Goal: Information Seeking & Learning: Compare options

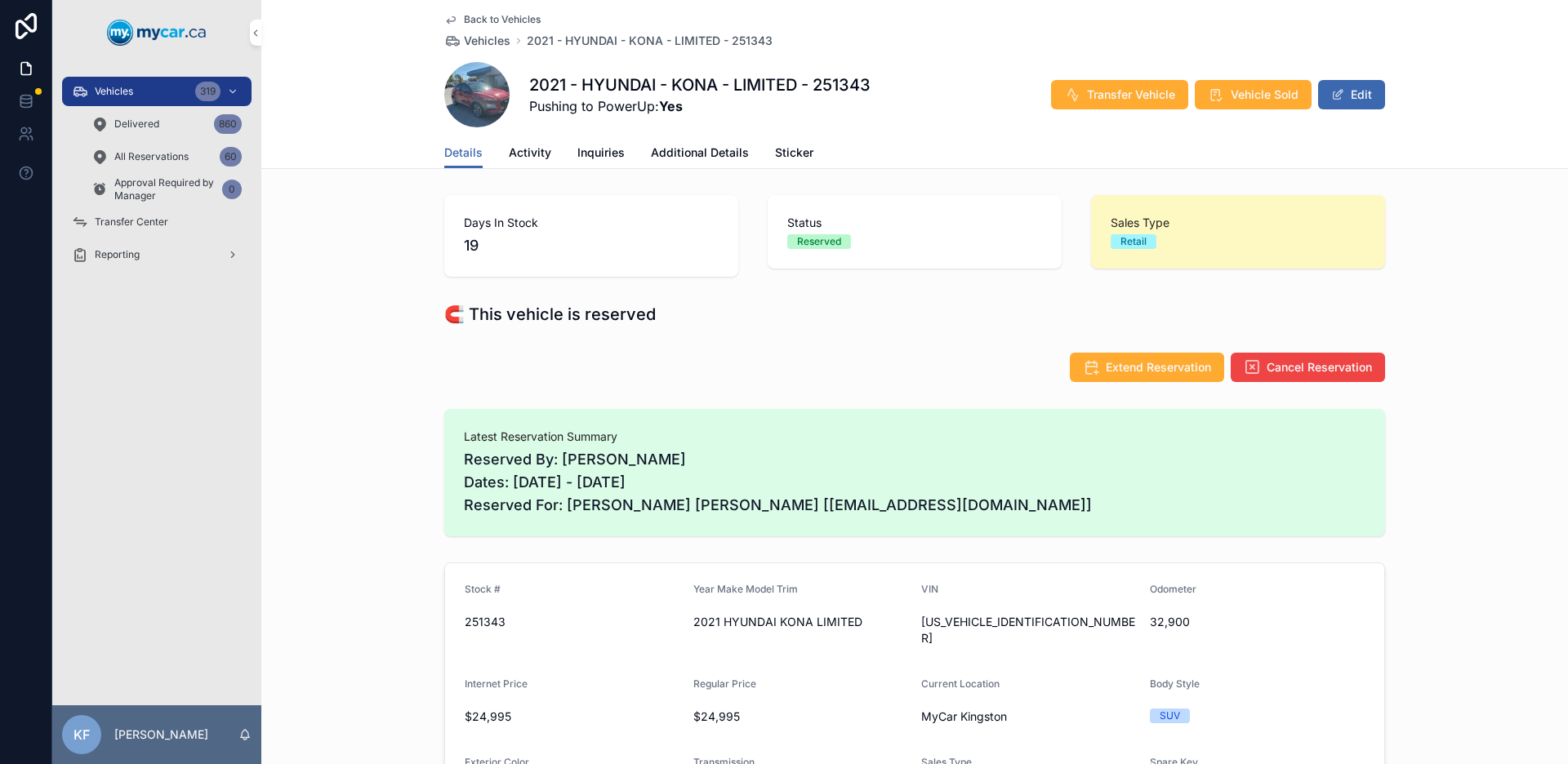
scroll to position [26, 0]
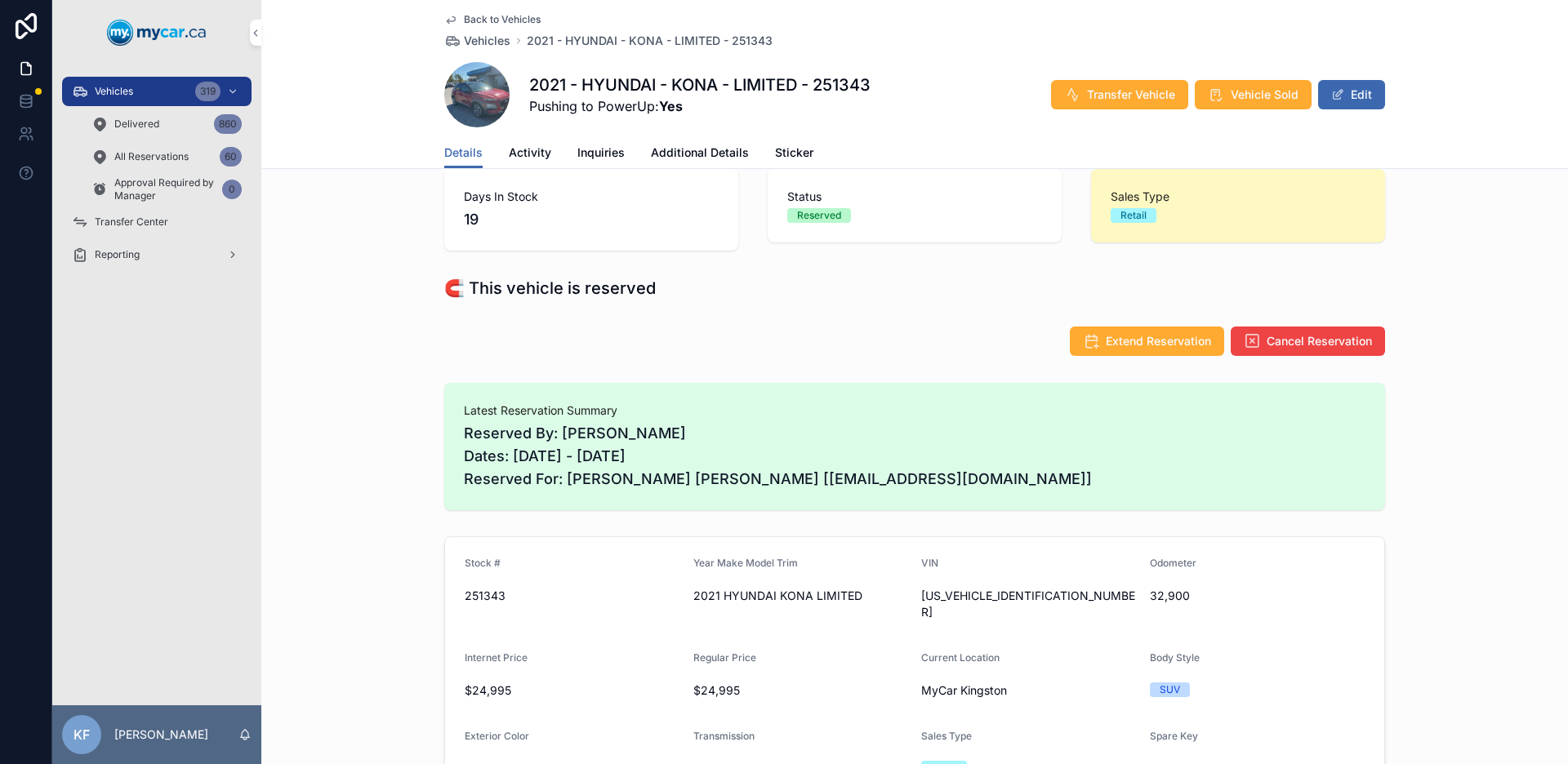
click at [205, 99] on div "319" at bounding box center [207, 91] width 25 height 19
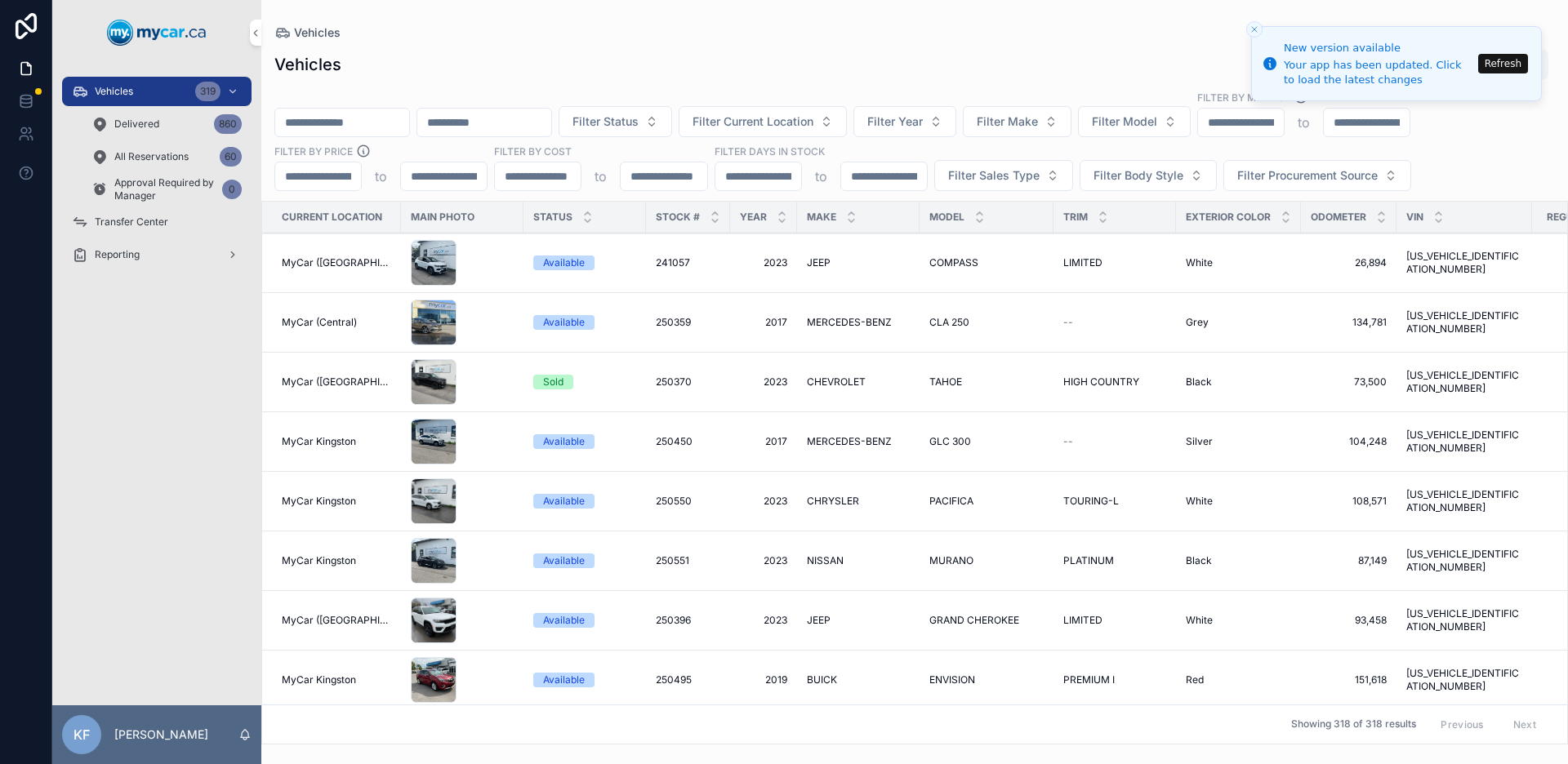
click at [1525, 64] on button "Refresh" at bounding box center [1503, 63] width 50 height 19
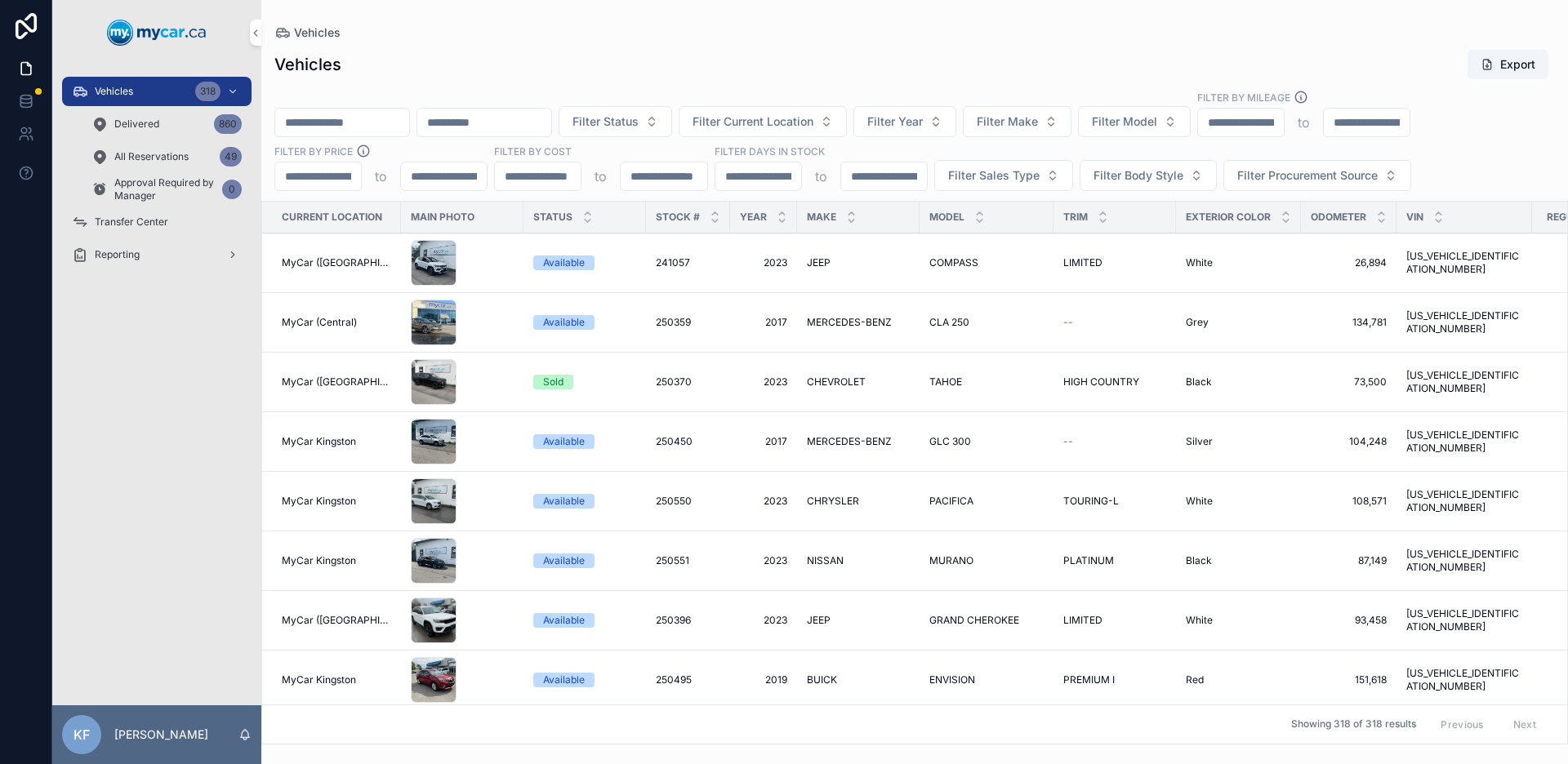
click at [1409, 131] on input "scrollable content" at bounding box center [1366, 122] width 86 height 23
click at [1284, 117] on input "scrollable content" at bounding box center [1240, 122] width 86 height 23
click at [1183, 70] on div "Vehicles Export" at bounding box center [914, 64] width 1280 height 31
click at [1157, 128] on span "Filter Model" at bounding box center [1124, 122] width 65 height 17
click at [1208, 58] on div "Vehicles Export" at bounding box center [914, 64] width 1280 height 31
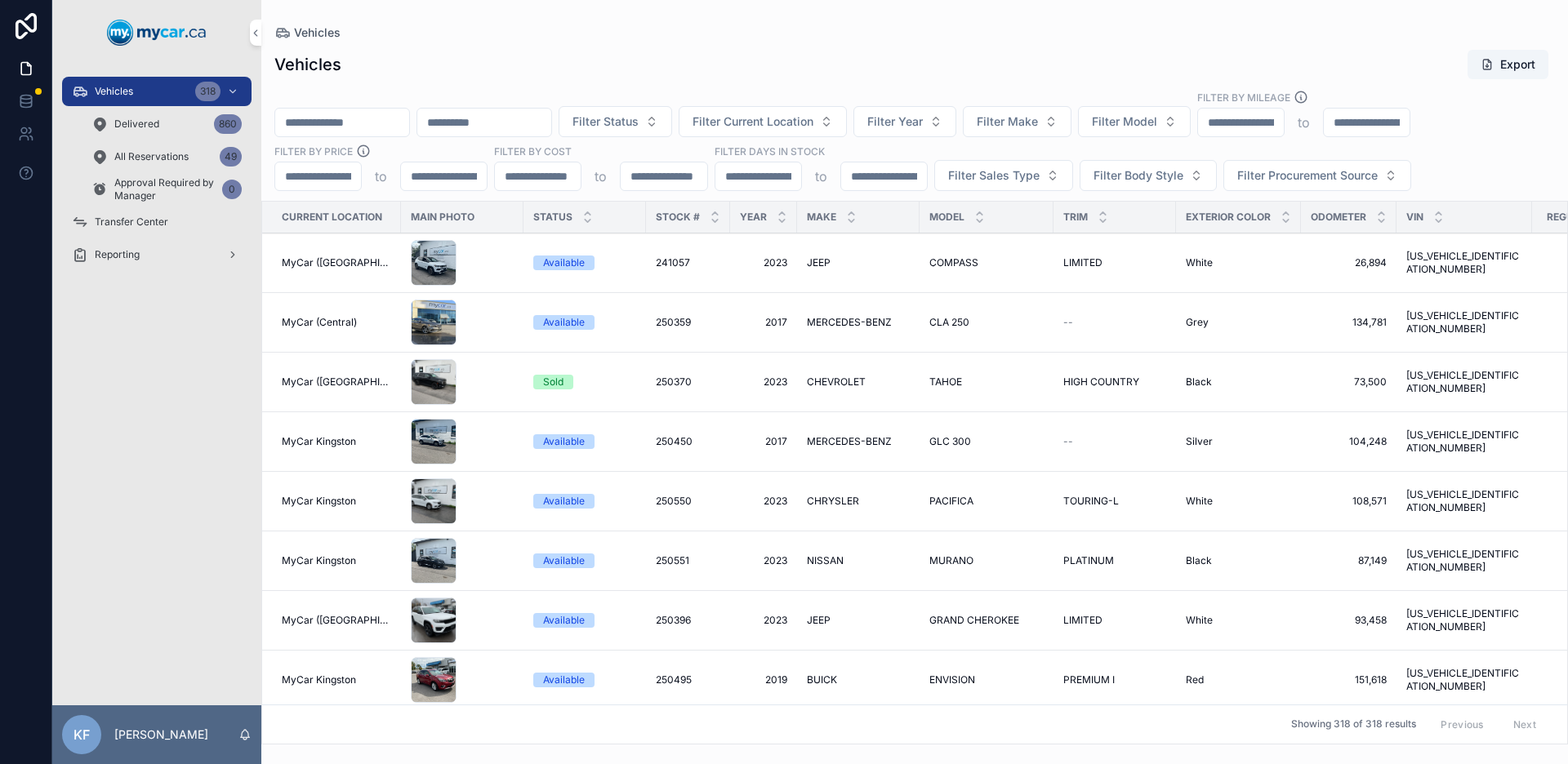
drag, startPoint x: 1123, startPoint y: 65, endPoint x: 1135, endPoint y: 81, distance: 20.0
click at [1123, 64] on div "Vehicles Export" at bounding box center [914, 64] width 1280 height 31
click at [1155, 115] on span "Filter Model" at bounding box center [1124, 122] width 65 height 17
click at [1160, 52] on div "Vehicles Export" at bounding box center [914, 64] width 1280 height 31
click at [1134, 120] on span "Filter Model" at bounding box center [1124, 122] width 65 height 17
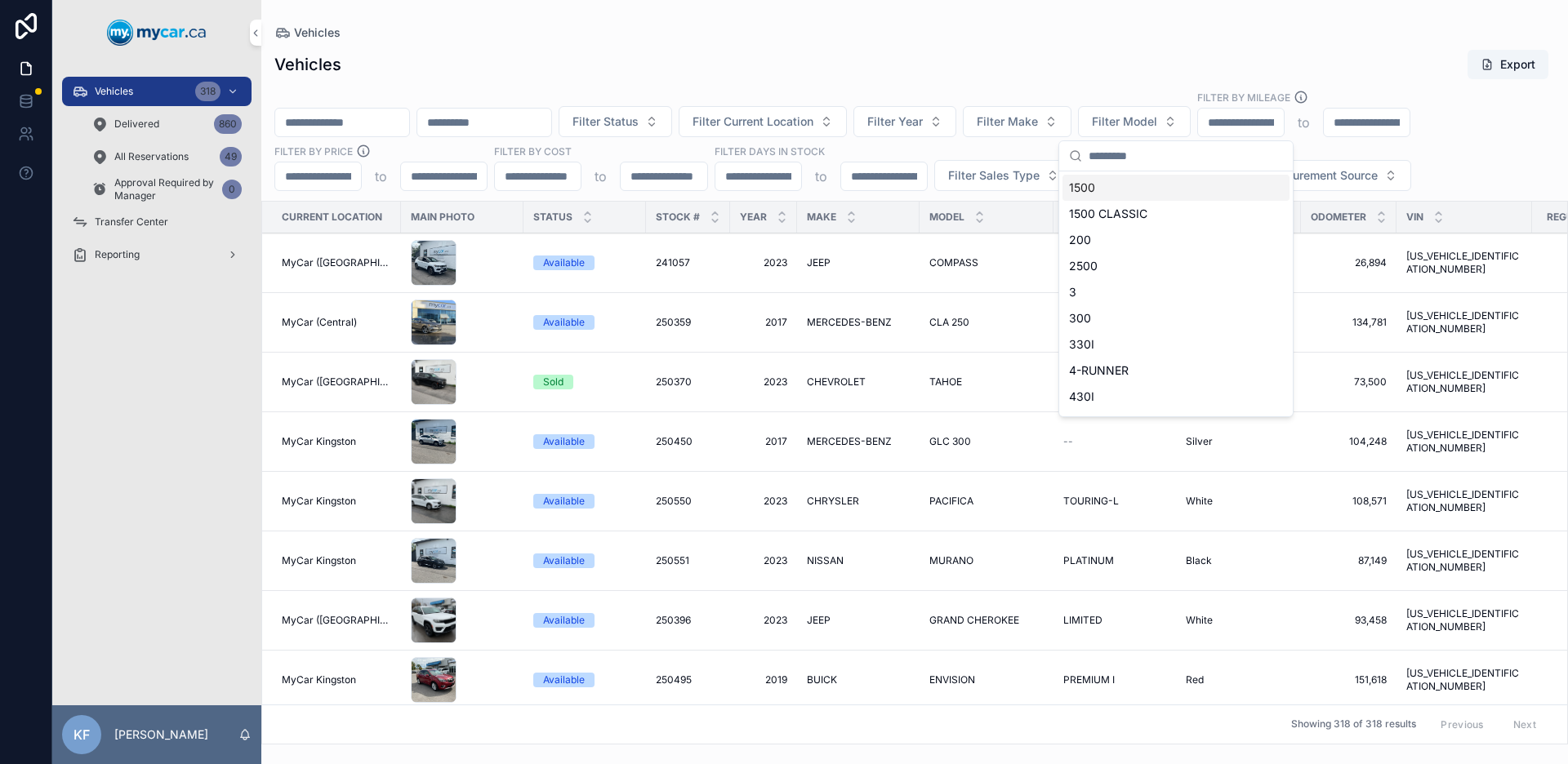
click at [1142, 76] on div "Vehicles Export" at bounding box center [914, 64] width 1280 height 31
click at [1145, 103] on div "Filter Status Filter Current Location Filter Year Filter Make Filter Model Filt…" at bounding box center [914, 140] width 1306 height 101
click at [1144, 114] on span "Filter Model" at bounding box center [1124, 122] width 65 height 17
click at [1162, 82] on div "Vehicles Export Filter Status Filter Current Location Filter Year Filter Make F…" at bounding box center [914, 392] width 1306 height 705
click at [1157, 121] on span "Filter Model" at bounding box center [1124, 122] width 65 height 17
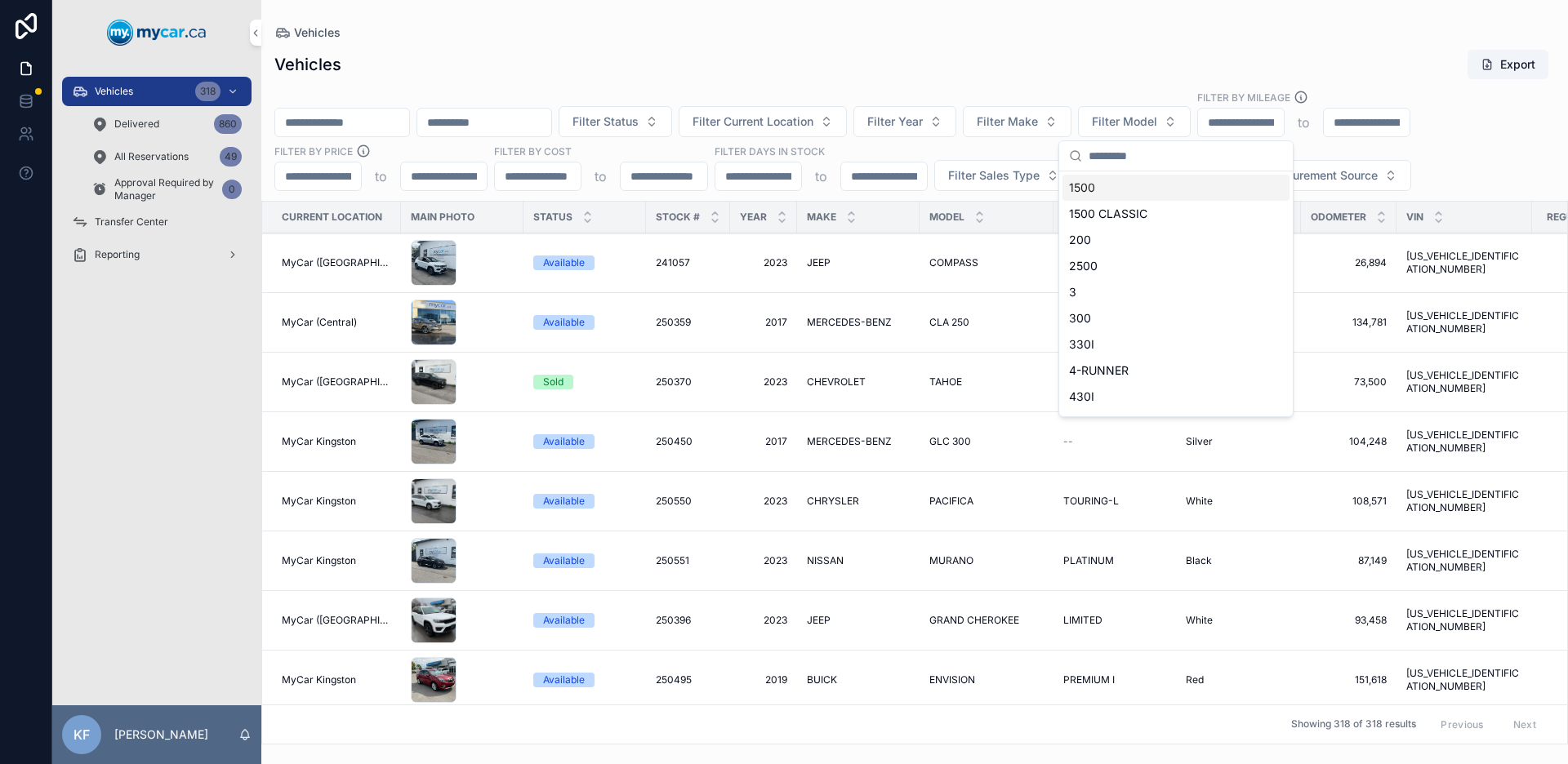
click at [1101, 53] on div "Vehicles Export" at bounding box center [914, 64] width 1280 height 31
click at [1193, 33] on div "Vehicles" at bounding box center [914, 33] width 1280 height 13
click at [1038, 121] on span "Filter Make" at bounding box center [1007, 122] width 61 height 17
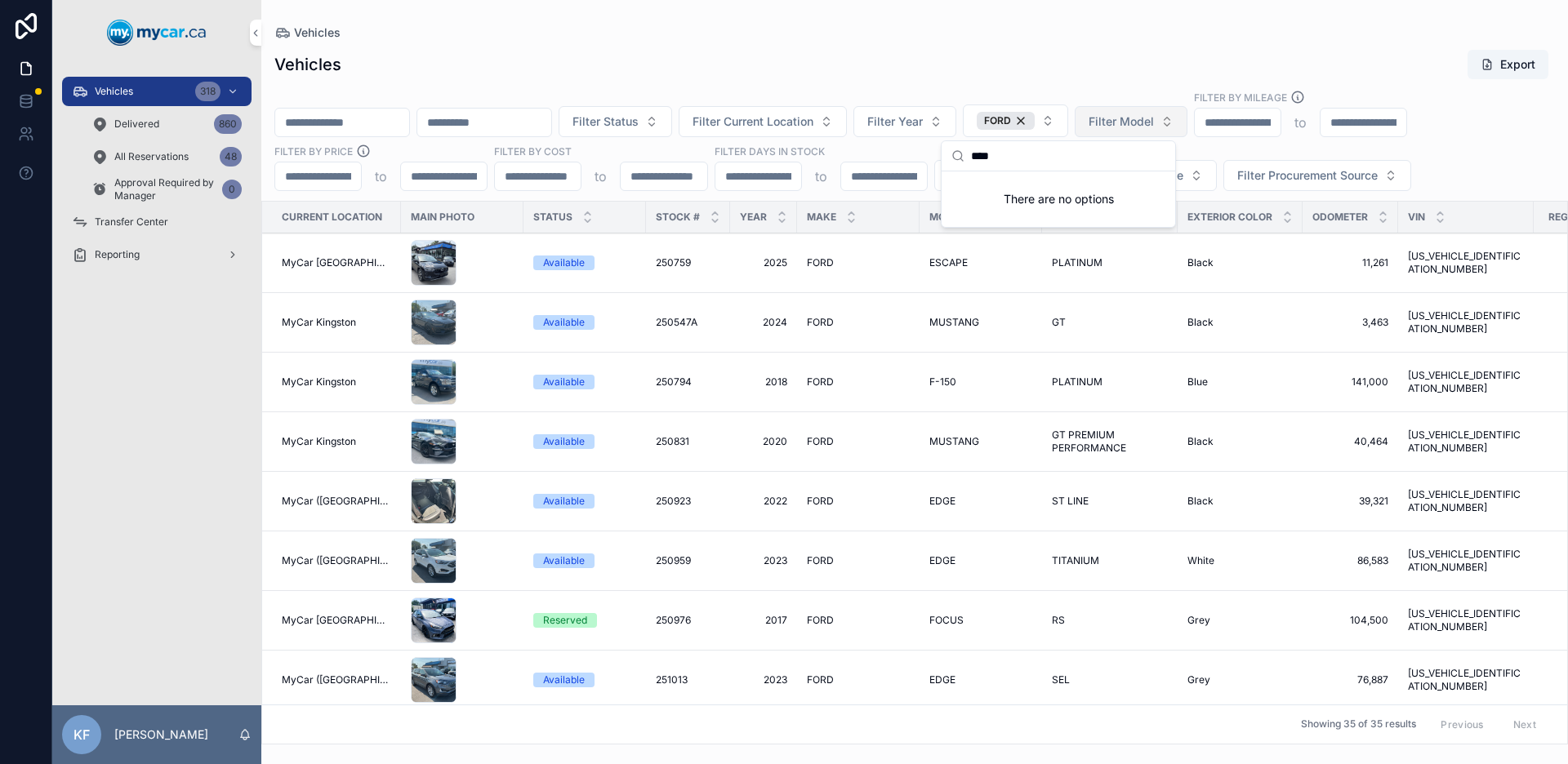
type input "****"
click at [1154, 114] on span "Filter Model" at bounding box center [1121, 122] width 65 height 17
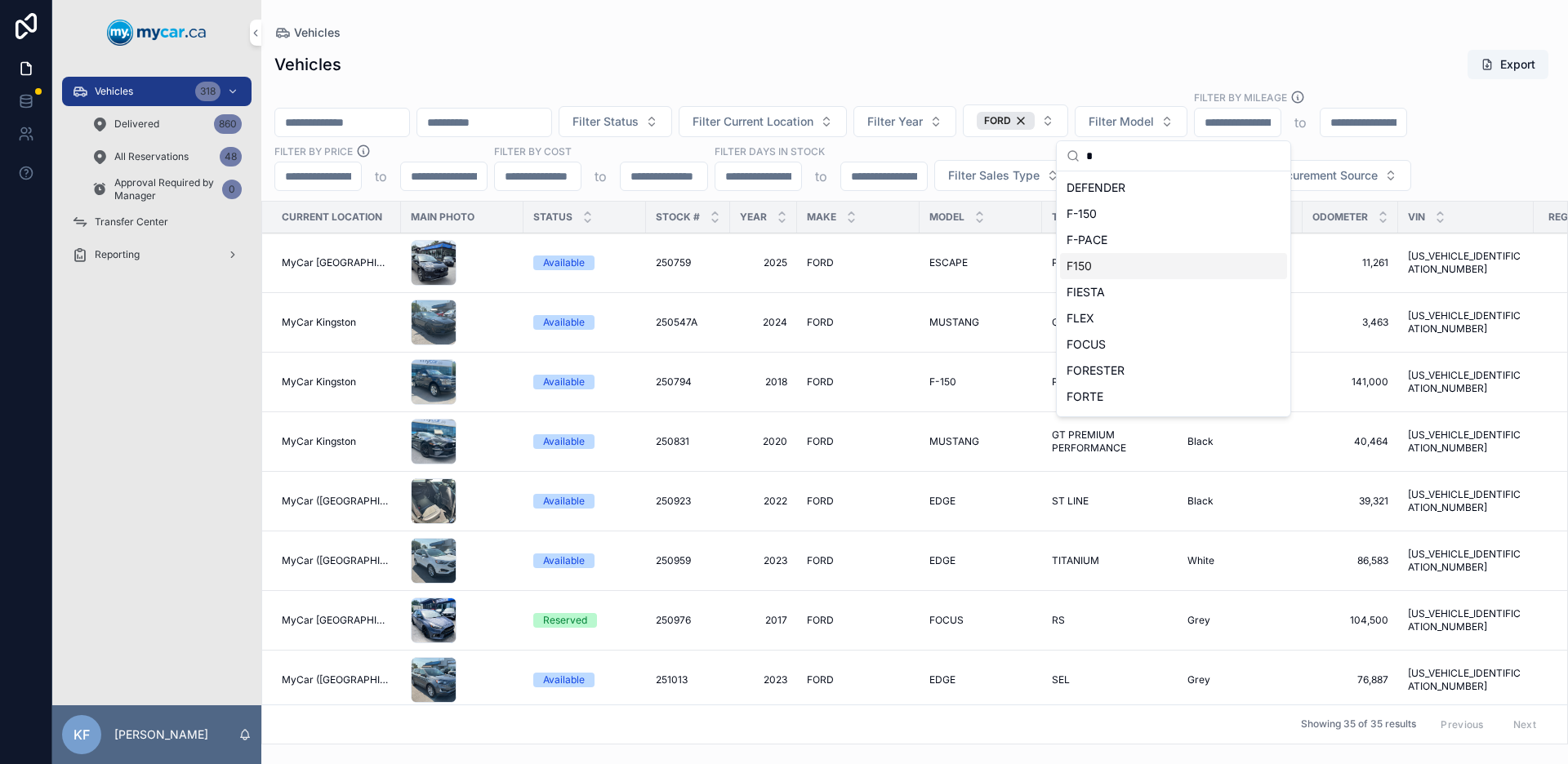
click at [1121, 258] on div "F150" at bounding box center [1172, 266] width 227 height 26
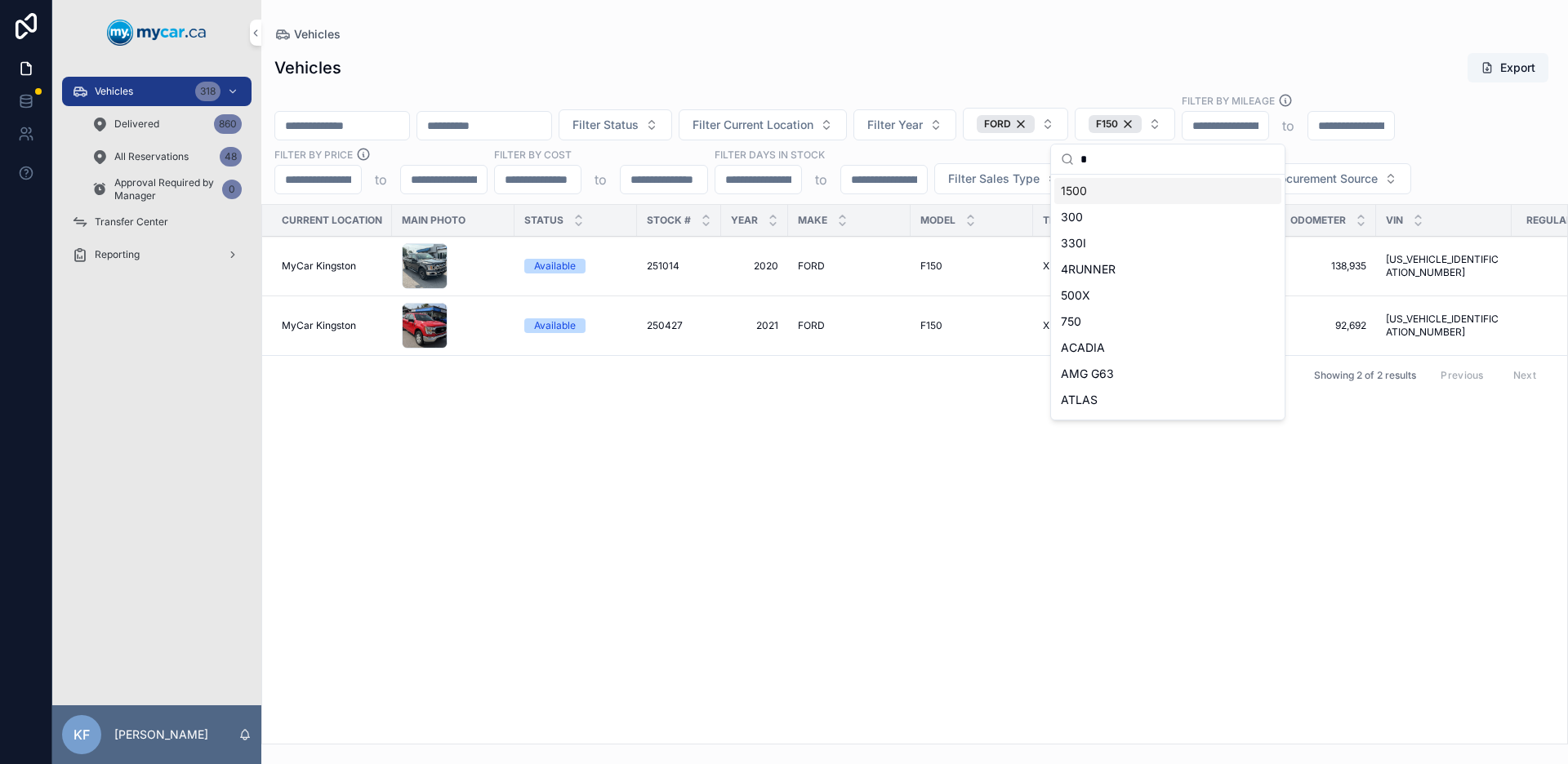
click at [1150, 171] on input "*" at bounding box center [1177, 159] width 194 height 29
type input "**"
click at [1136, 196] on div "F-150" at bounding box center [1167, 191] width 227 height 26
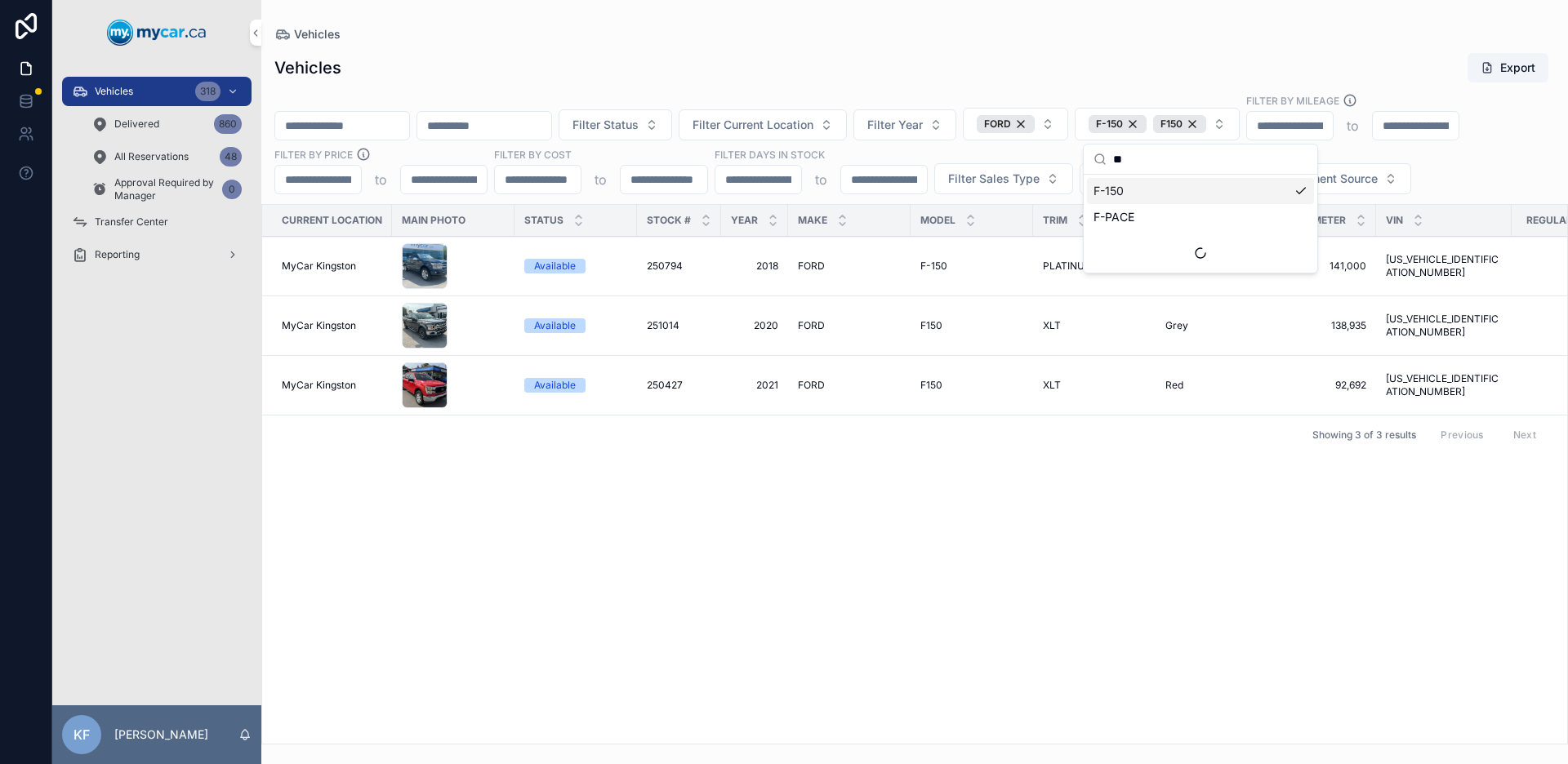
click at [1133, 47] on div "Vehicles Export Filter Status Filter Current Location Filter Year FORD F-150 F1…" at bounding box center [914, 394] width 1306 height 702
click at [931, 270] on span "F-150" at bounding box center [933, 266] width 27 height 13
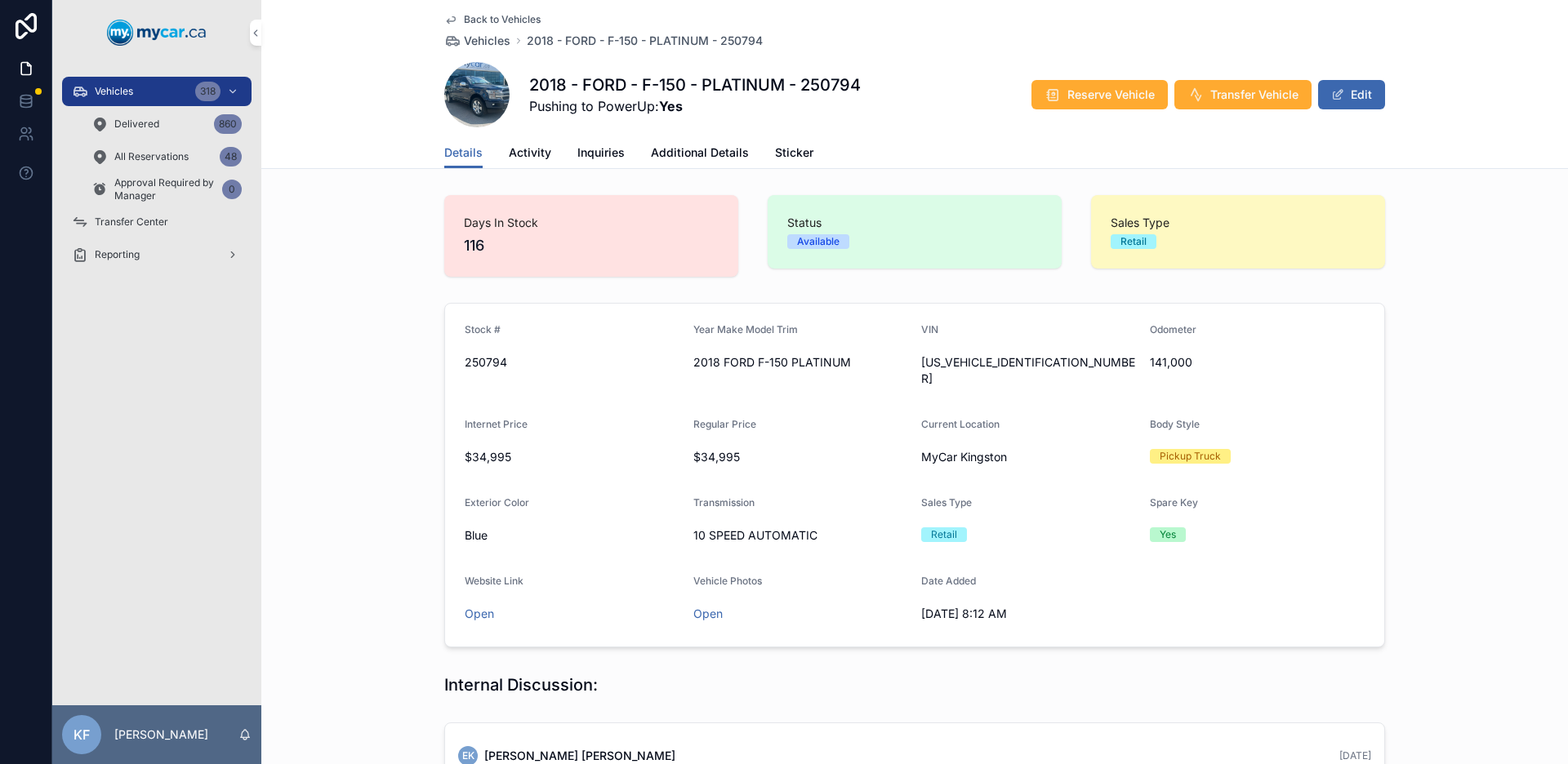
click at [724, 152] on span "Additional Details" at bounding box center [699, 153] width 98 height 17
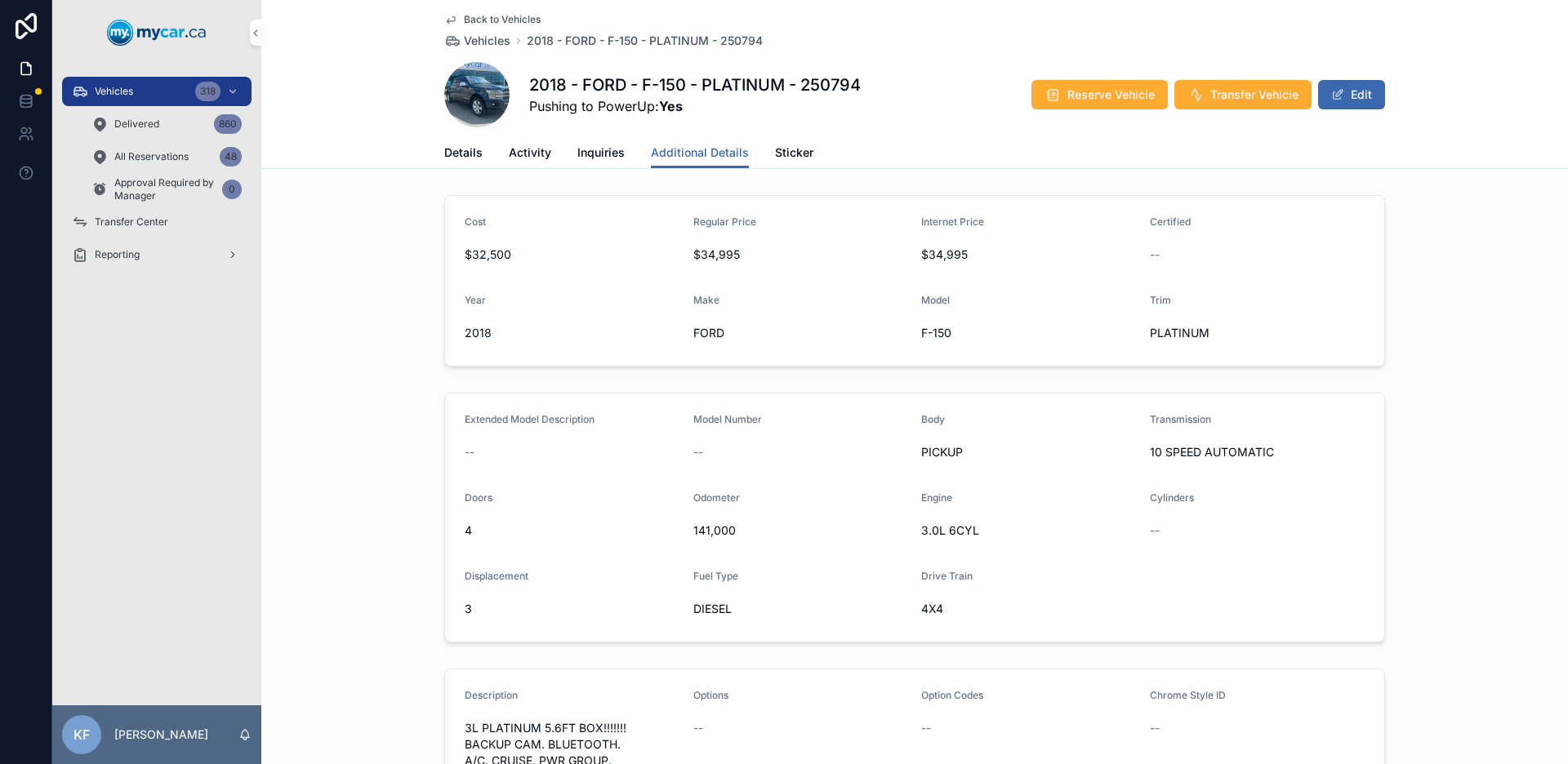
click at [500, 23] on span "Back to Vehicles" at bounding box center [503, 20] width 77 height 13
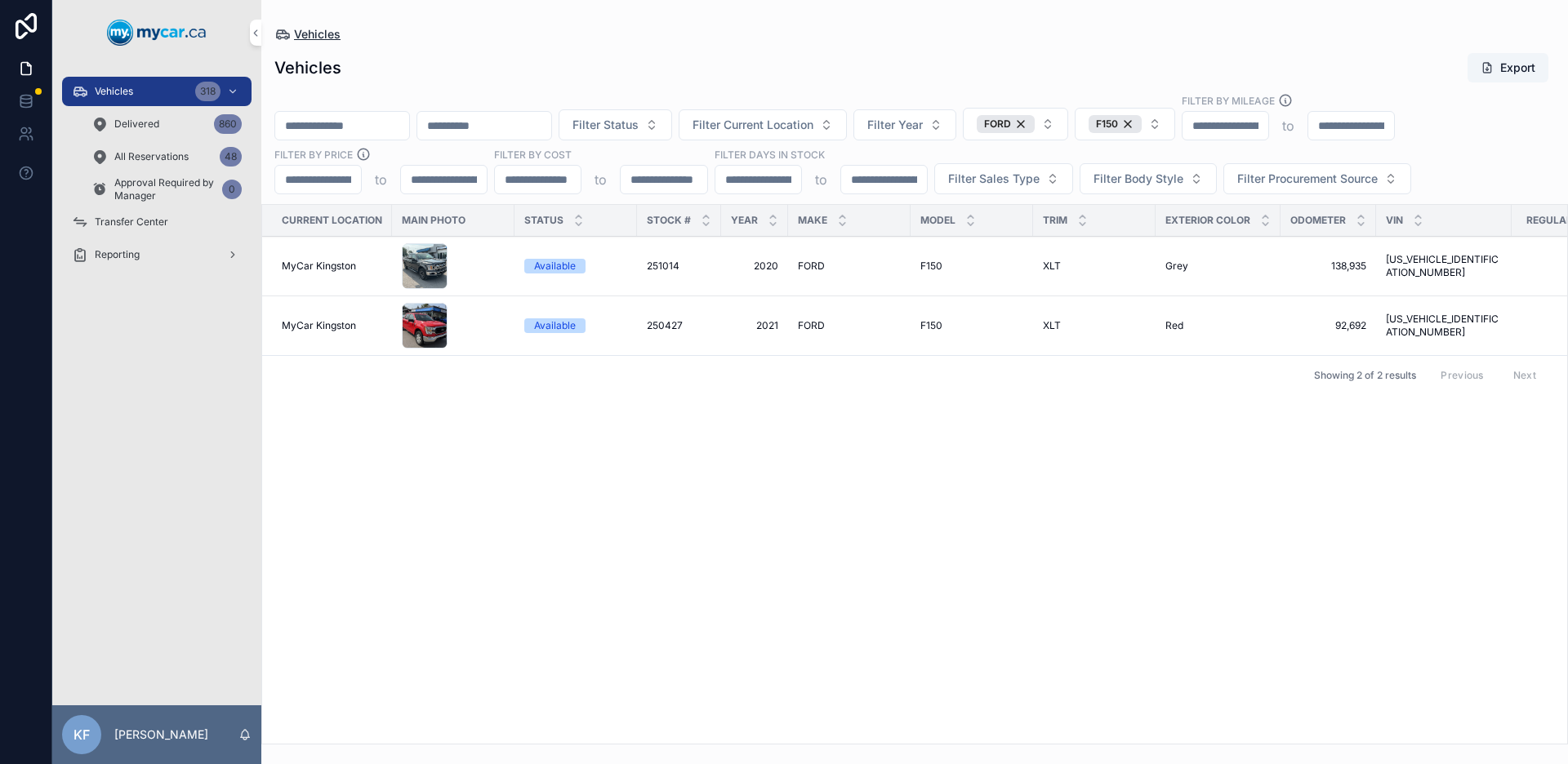
click at [329, 37] on span "Vehicles" at bounding box center [317, 34] width 47 height 17
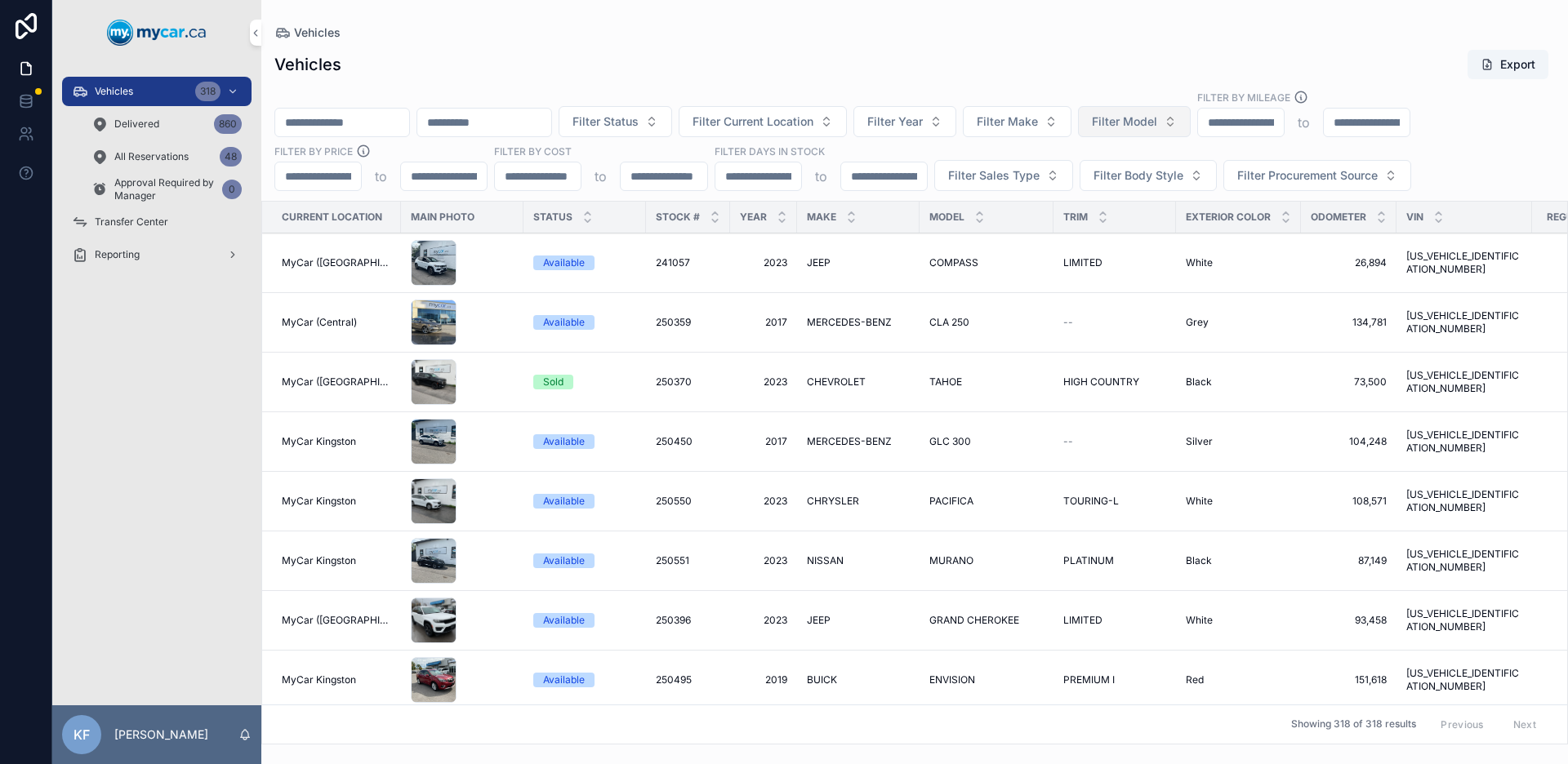
click at [1157, 127] on span "Filter Model" at bounding box center [1124, 122] width 65 height 17
type input "****"
click at [1144, 183] on div "CIVIC" at bounding box center [1175, 187] width 227 height 26
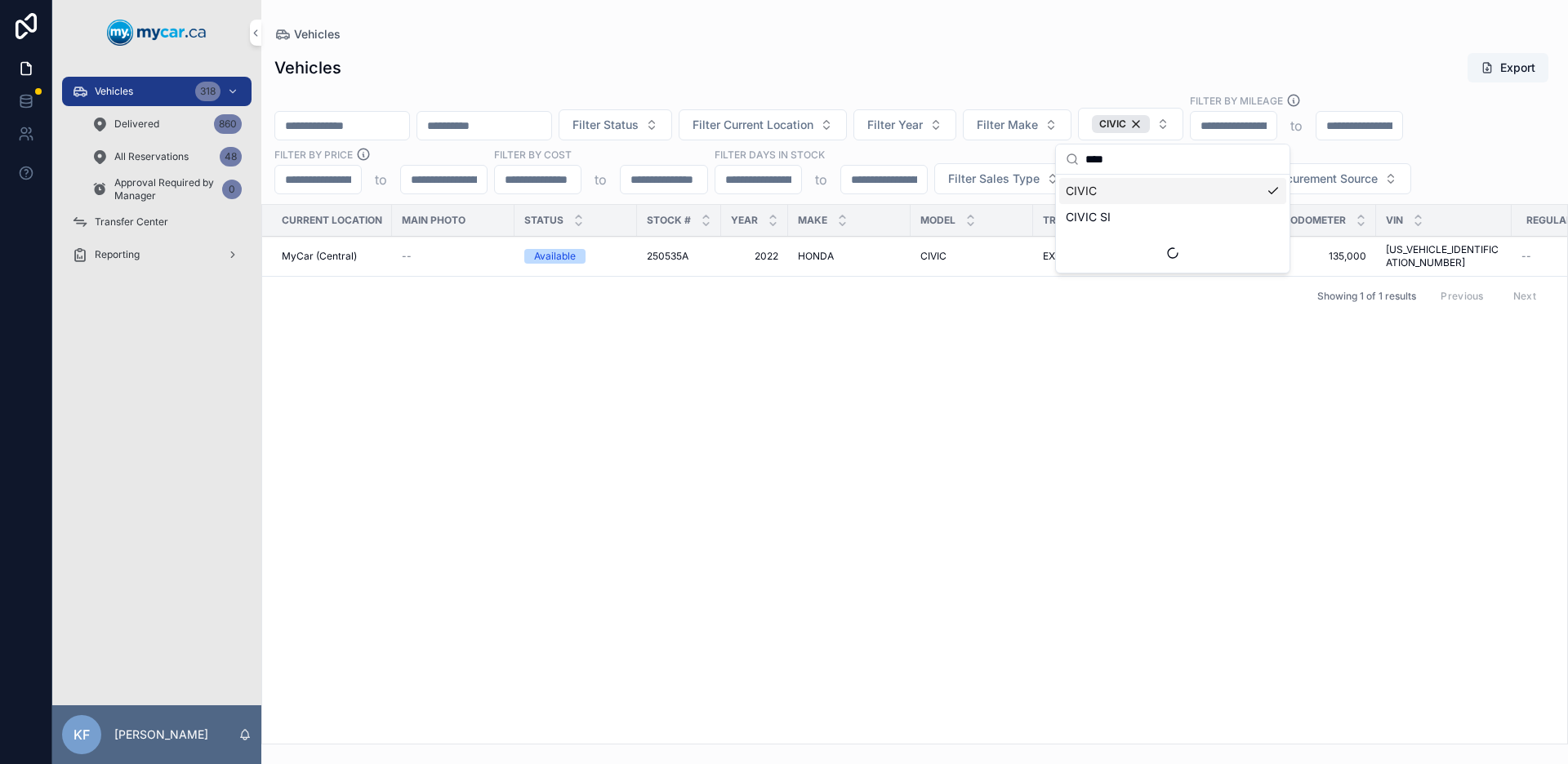
click at [958, 56] on div "Vehicles Export" at bounding box center [914, 67] width 1280 height 31
click at [815, 250] on span "HONDA" at bounding box center [815, 257] width 36 height 13
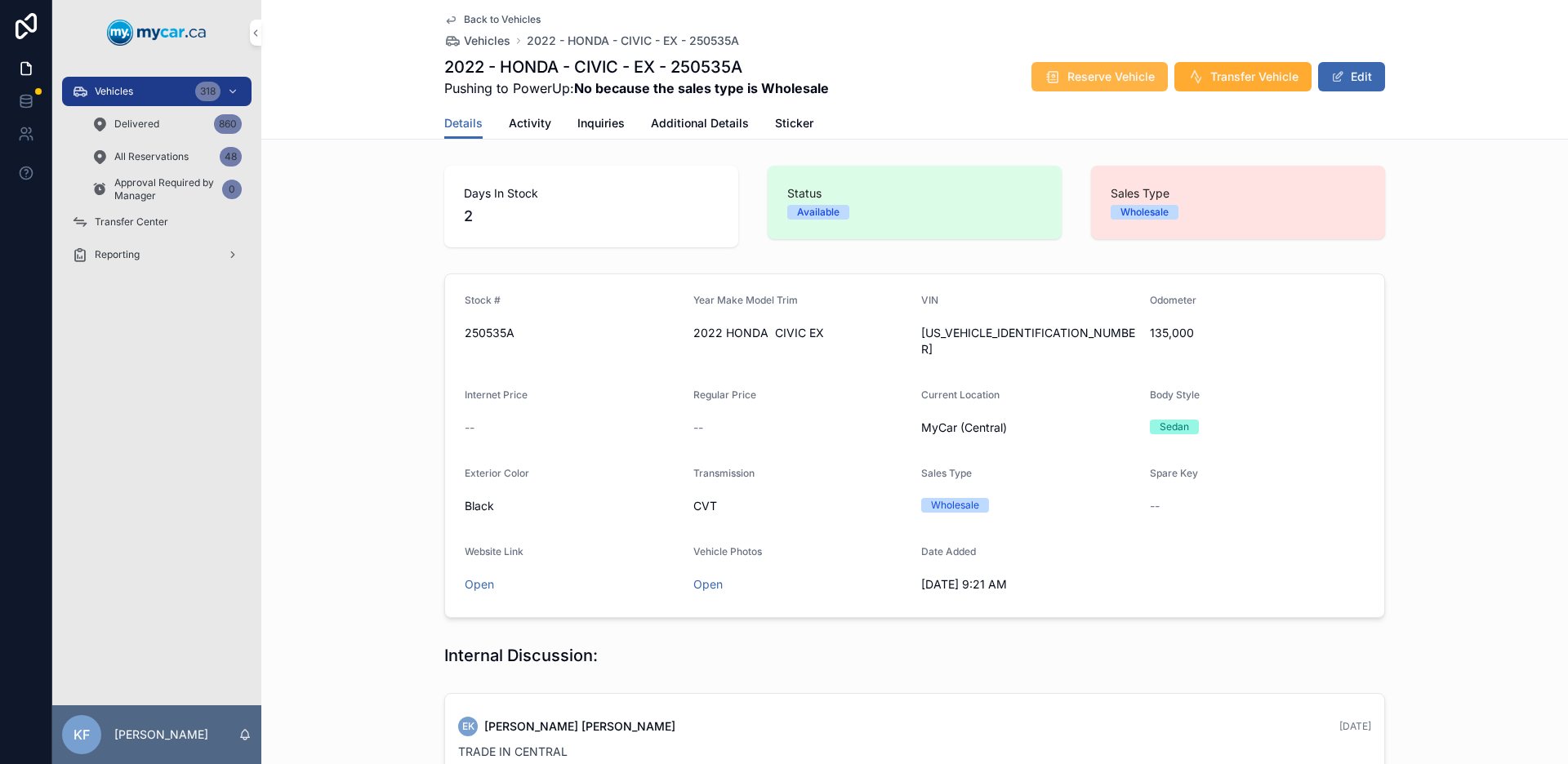
click at [1116, 79] on span "Reserve Vehicle" at bounding box center [1111, 77] width 87 height 17
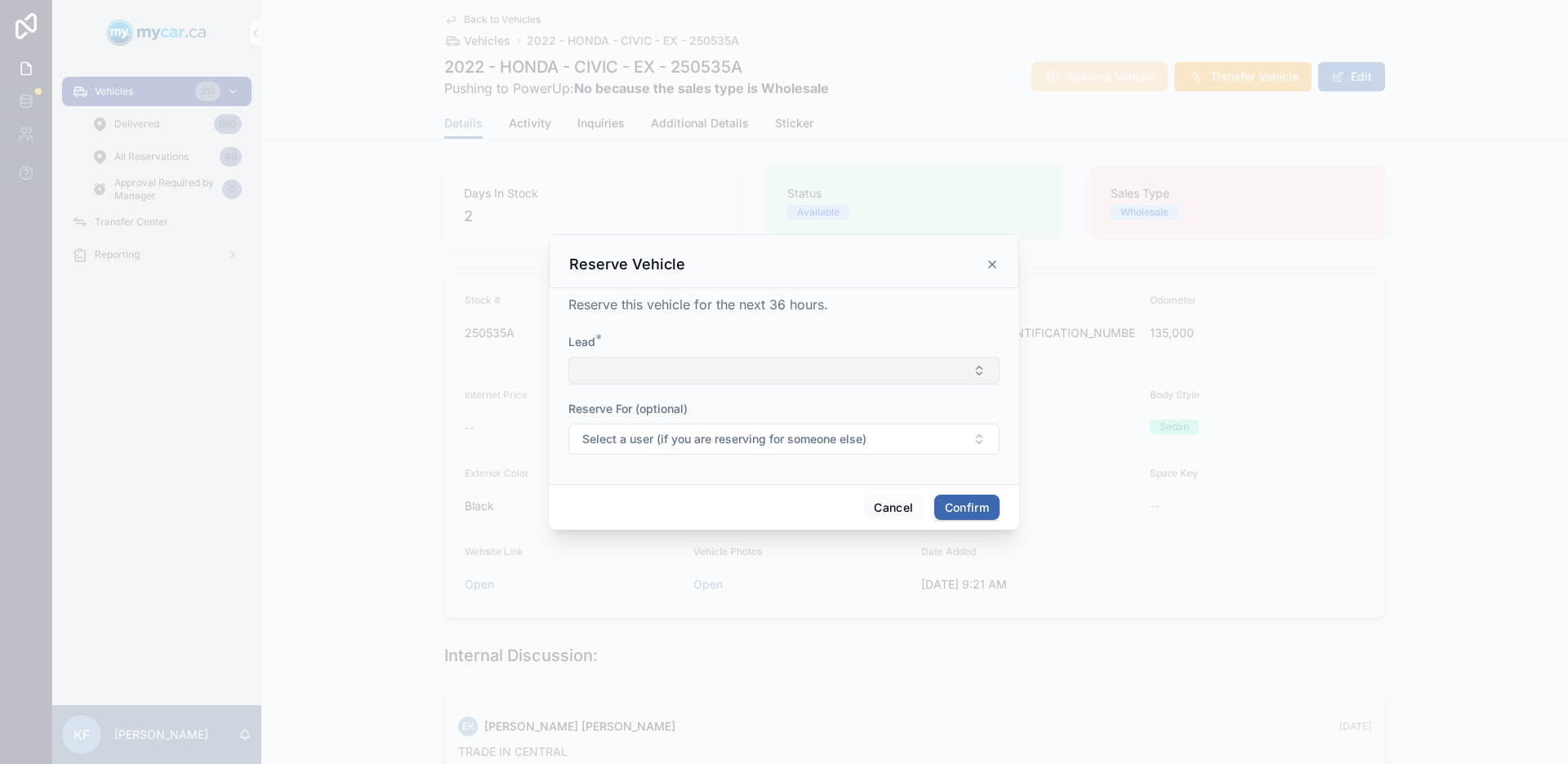
click at [799, 373] on button "Select Button" at bounding box center [784, 370] width 432 height 28
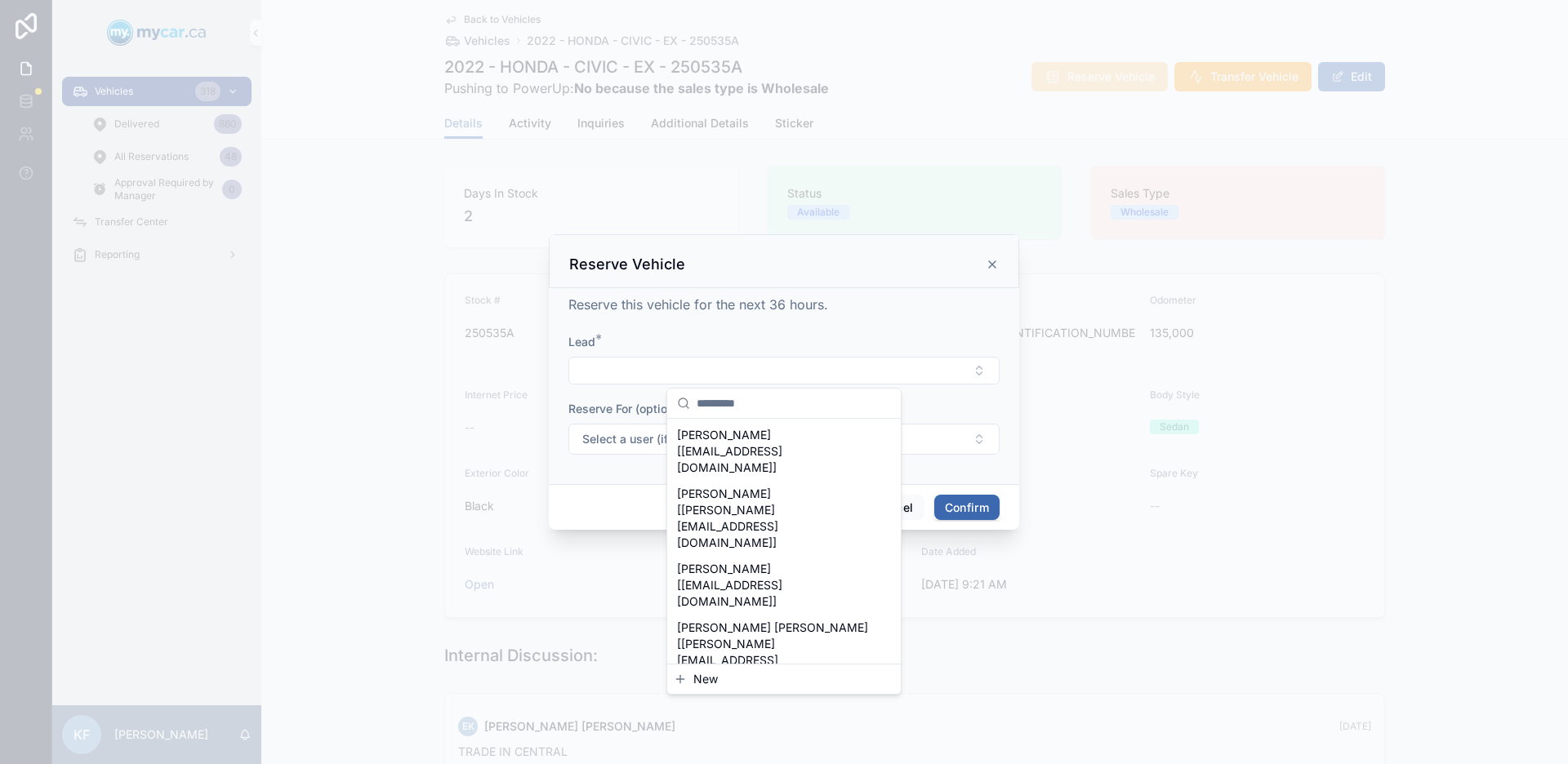
click at [693, 677] on span "New" at bounding box center [705, 680] width 24 height 17
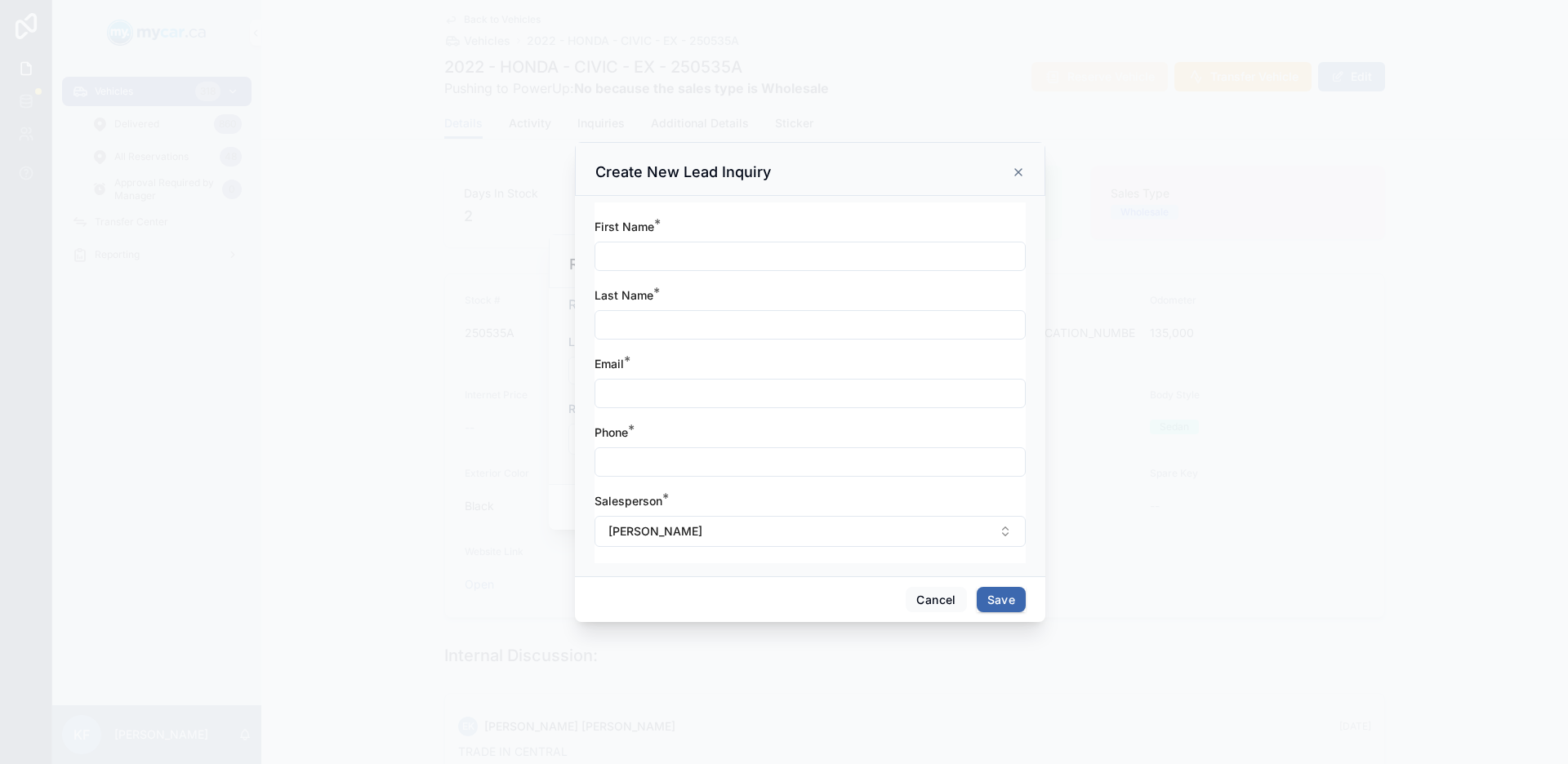
click at [1015, 173] on icon at bounding box center [1019, 172] width 13 height 13
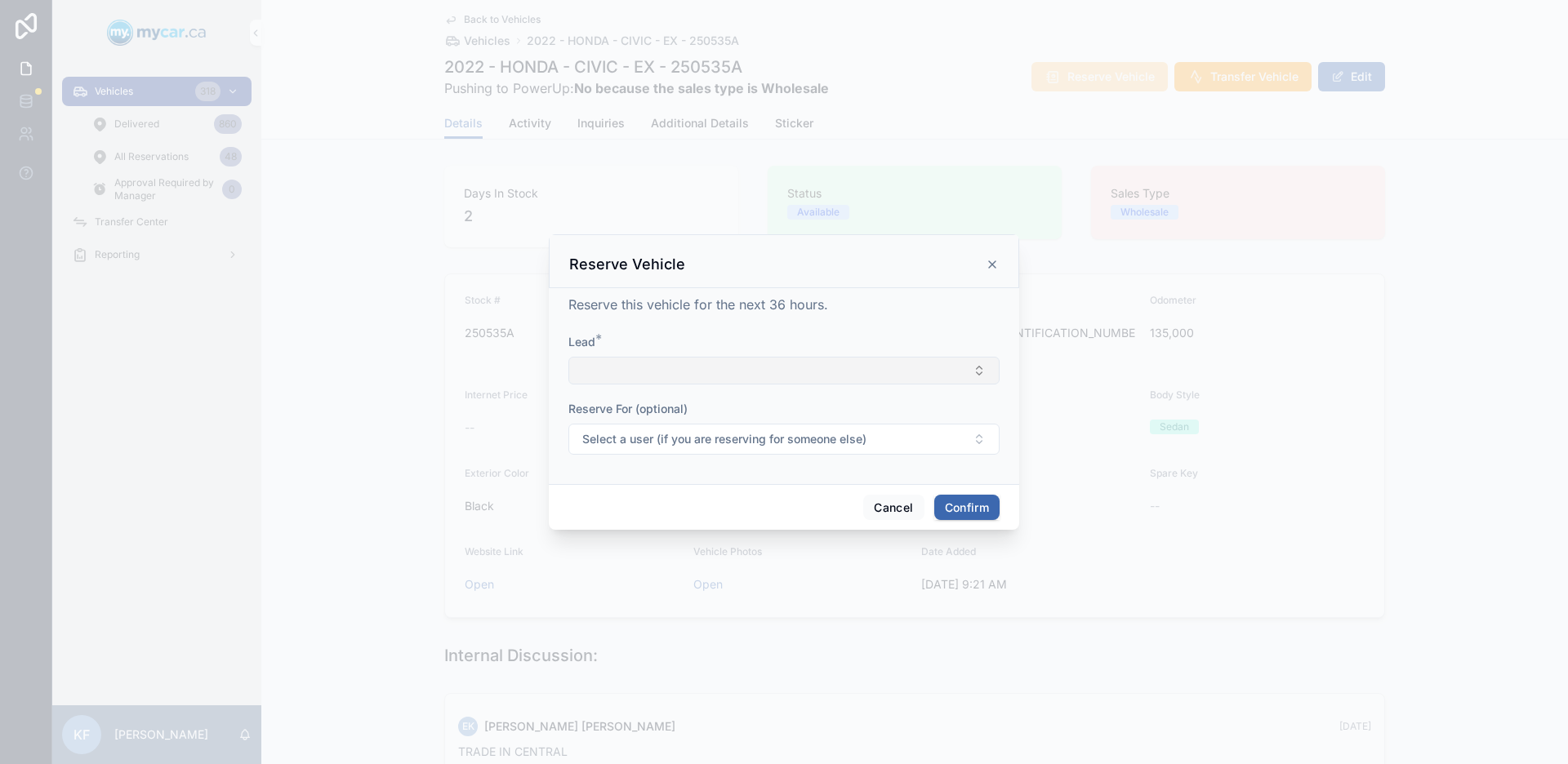
click at [774, 383] on button "Select Button" at bounding box center [784, 370] width 432 height 28
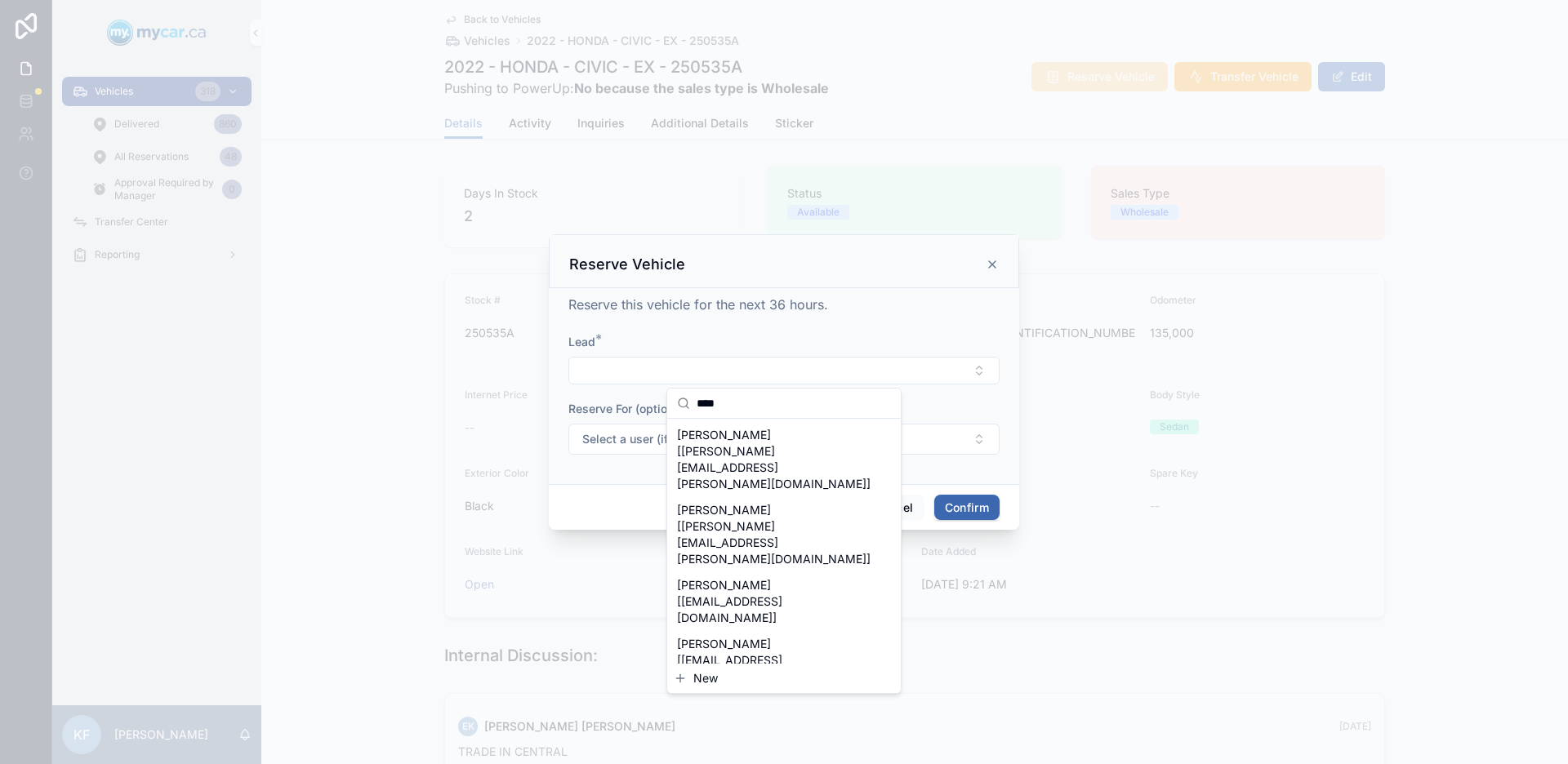
type input "****"
click at [800, 695] on span "HAILEY PETERSON [hailey.p.112@gmail.com]" at bounding box center [774, 727] width 194 height 65
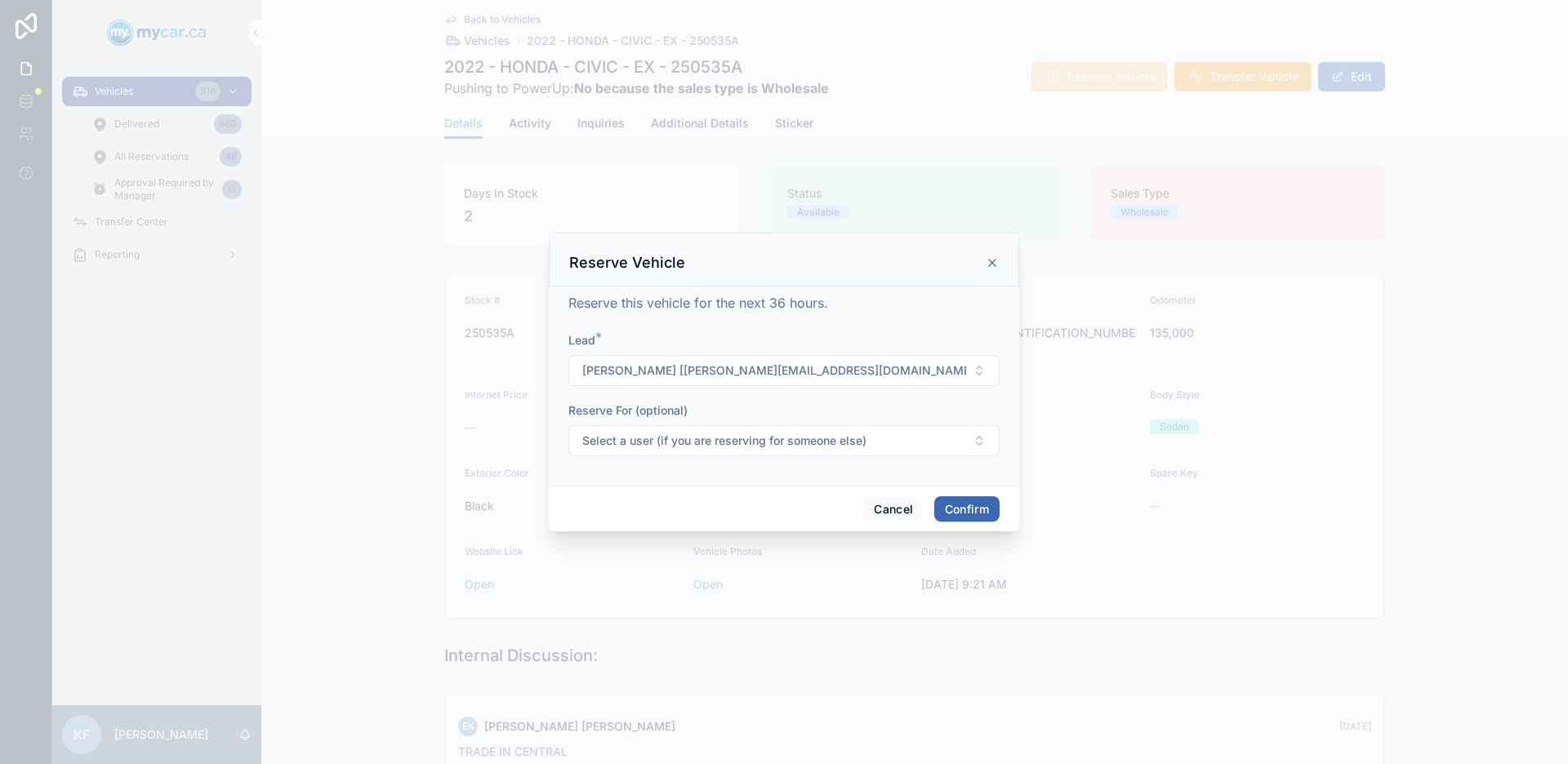
click at [969, 506] on button "Confirm" at bounding box center [967, 509] width 65 height 26
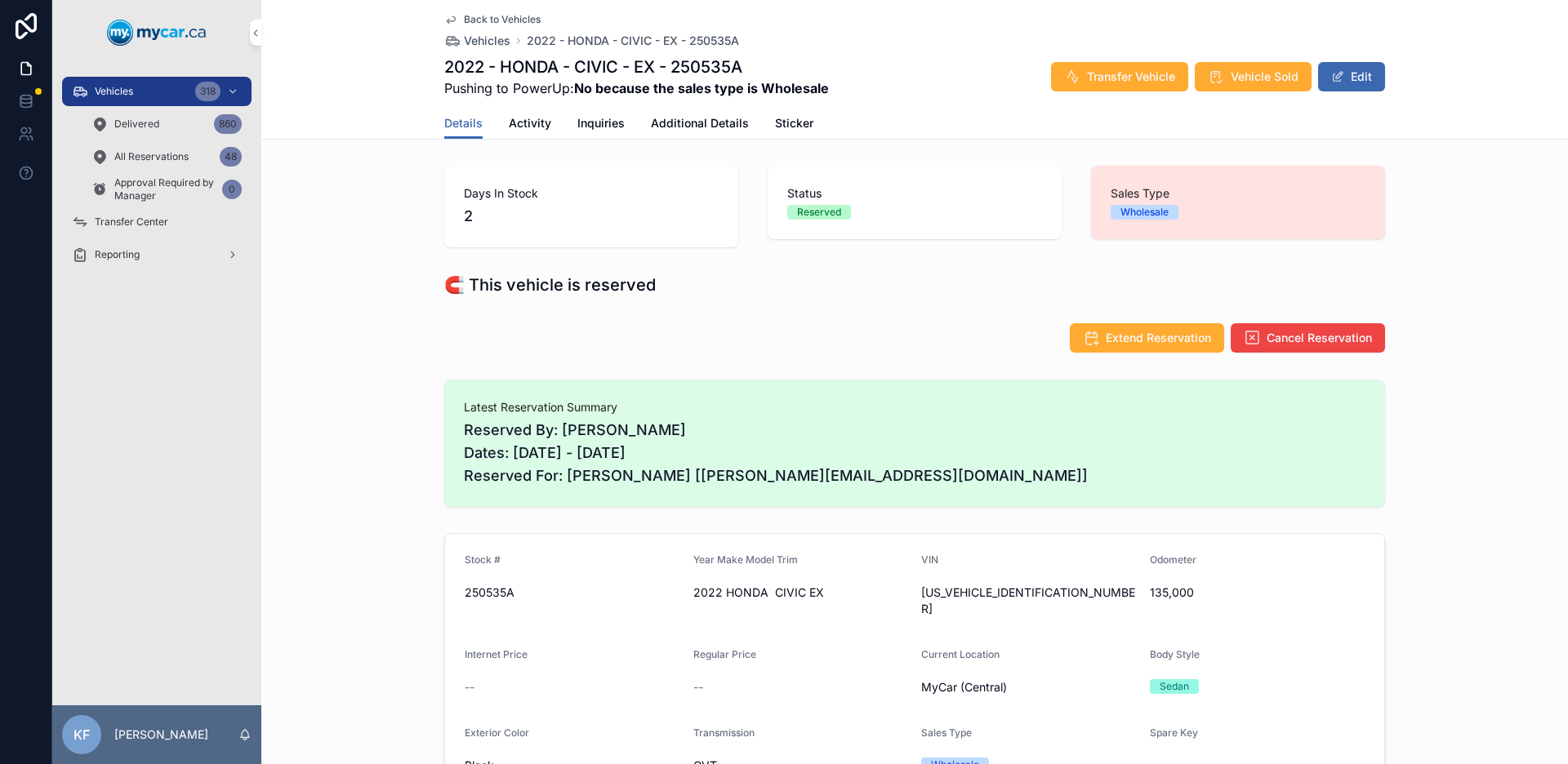
click at [501, 20] on span "Back to Vehicles" at bounding box center [503, 20] width 77 height 13
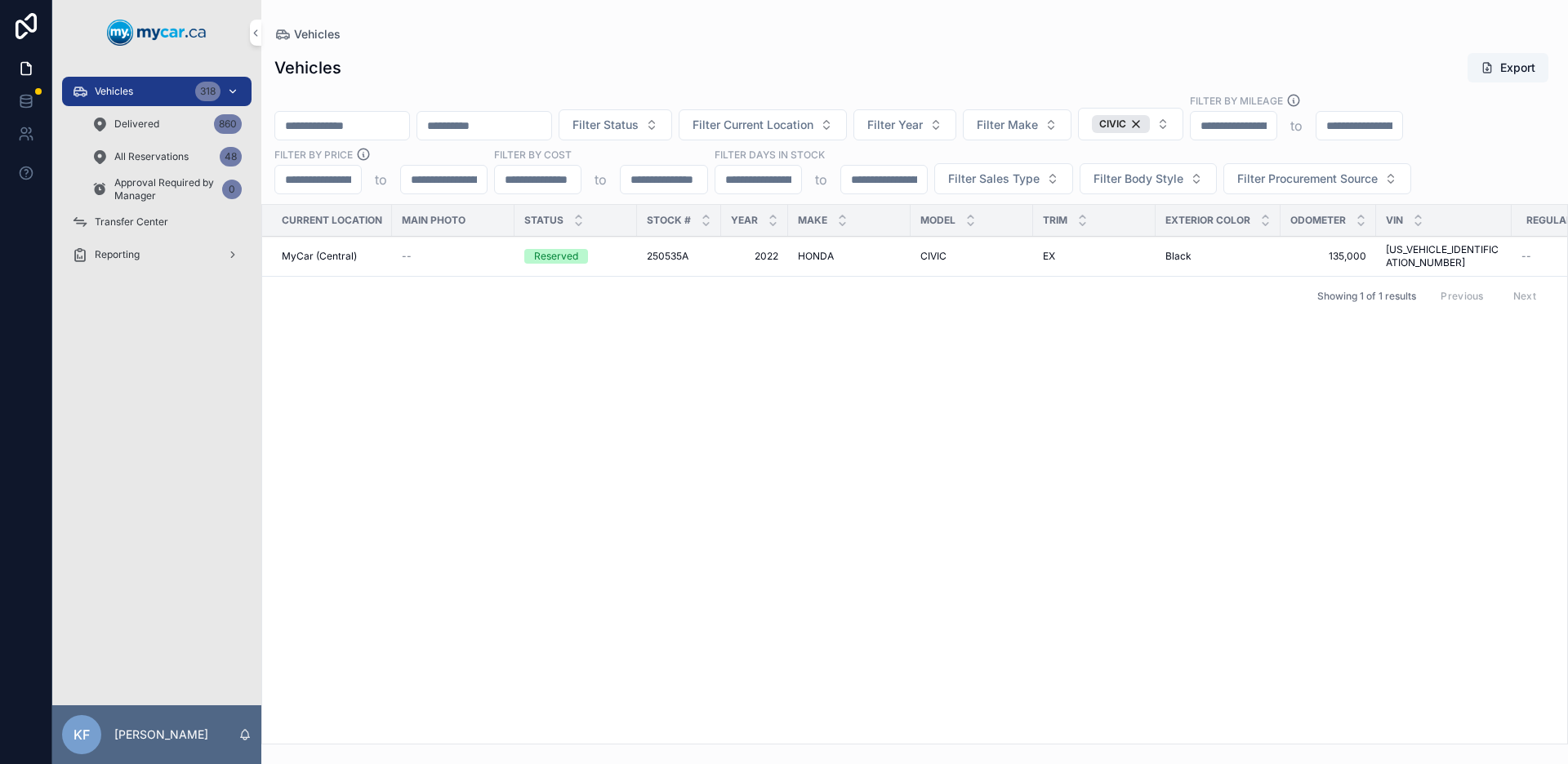
click at [146, 81] on div "Vehicles 318" at bounding box center [156, 91] width 170 height 26
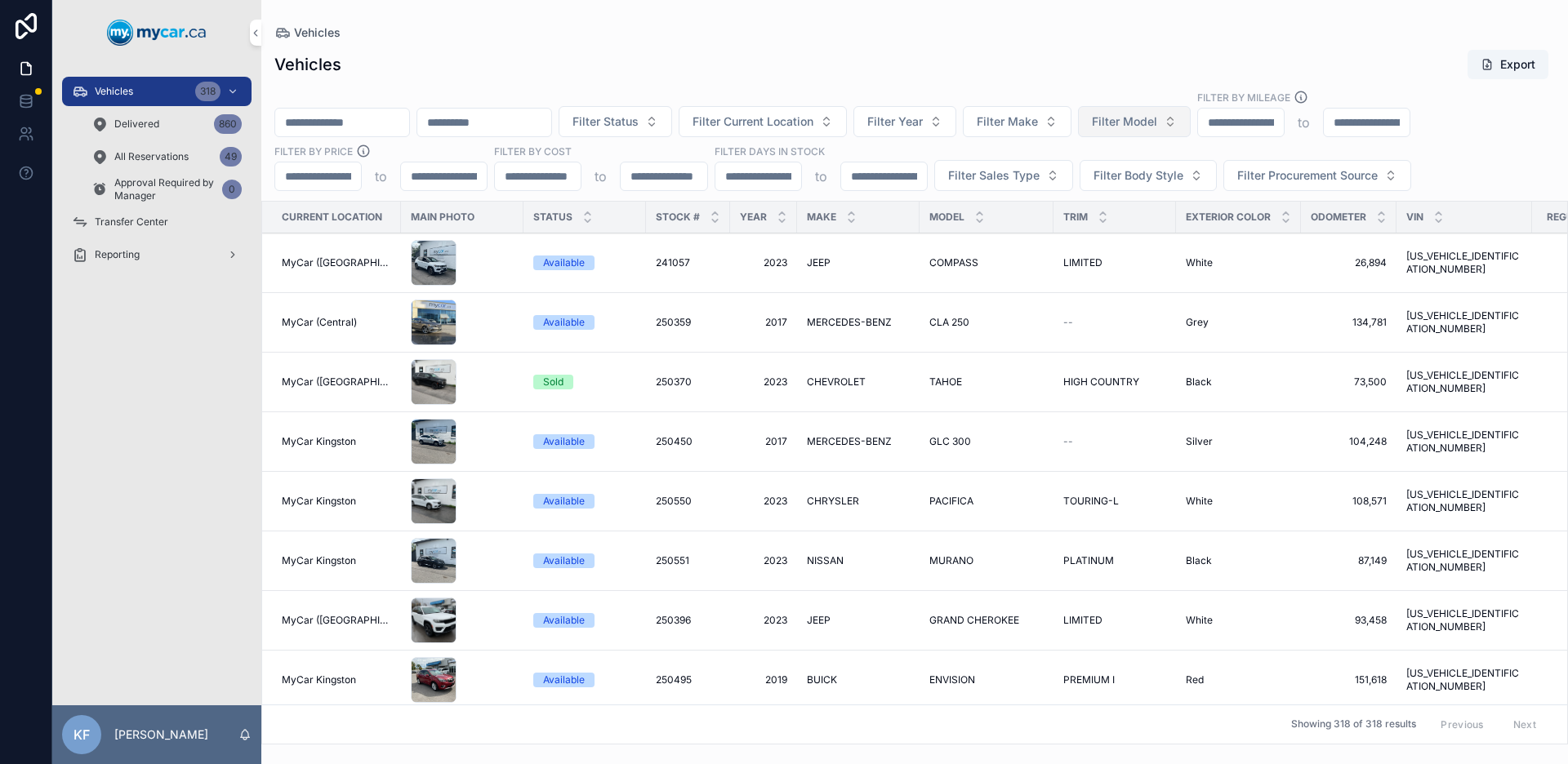
click at [1157, 122] on span "Filter Model" at bounding box center [1124, 122] width 65 height 17
click at [1157, 125] on span "Filter Model" at bounding box center [1124, 122] width 65 height 17
type input "****"
click at [1138, 187] on div "TRAX" at bounding box center [1175, 187] width 227 height 26
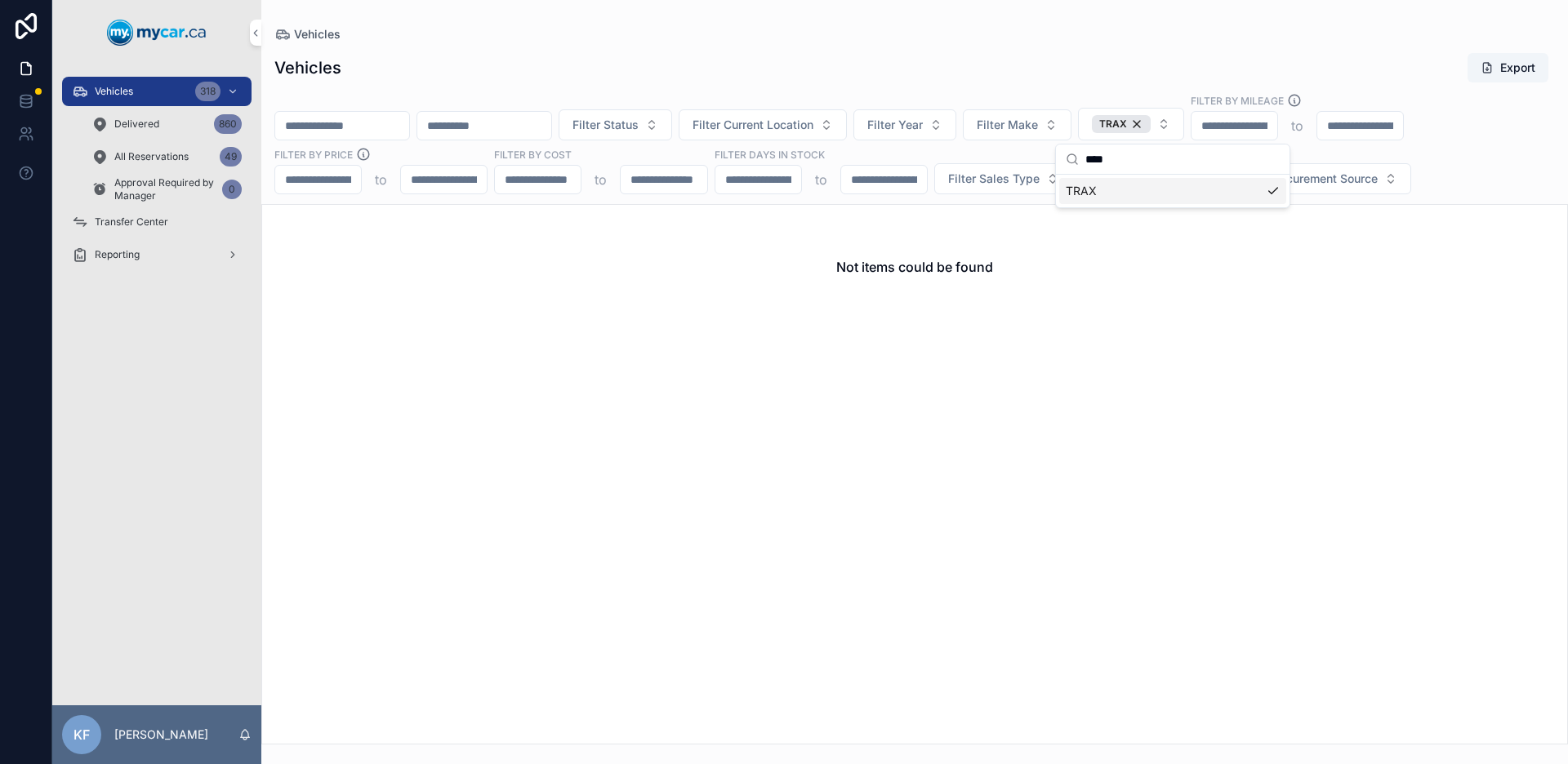
click at [1116, 61] on div "Vehicles Export" at bounding box center [914, 67] width 1280 height 31
click at [1151, 127] on div "TRAX" at bounding box center [1121, 124] width 59 height 18
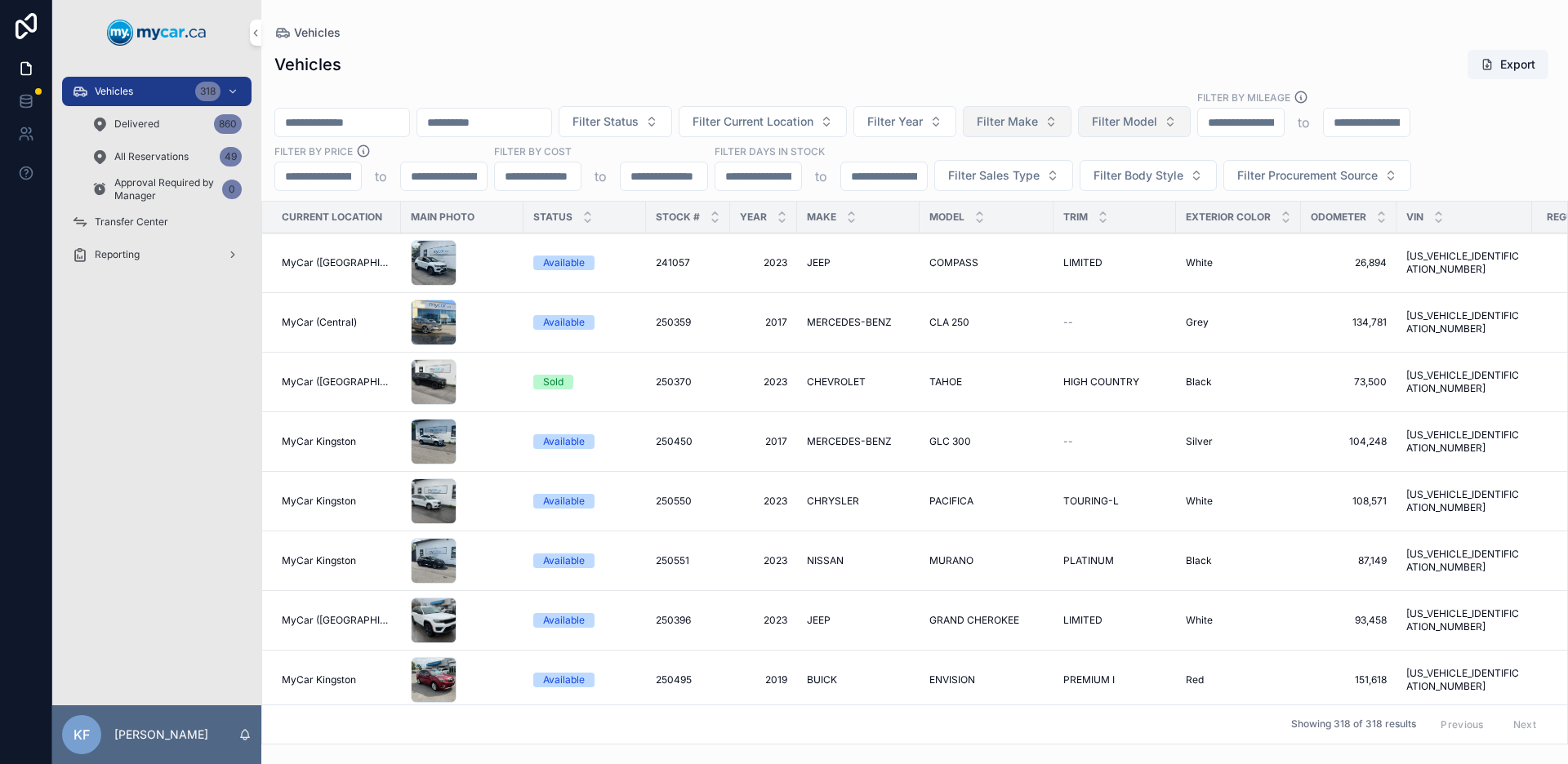
click at [1071, 121] on button "Filter Make" at bounding box center [1017, 121] width 109 height 31
type input "*********"
click at [1031, 187] on div "CHEVROLET" at bounding box center [1060, 187] width 227 height 26
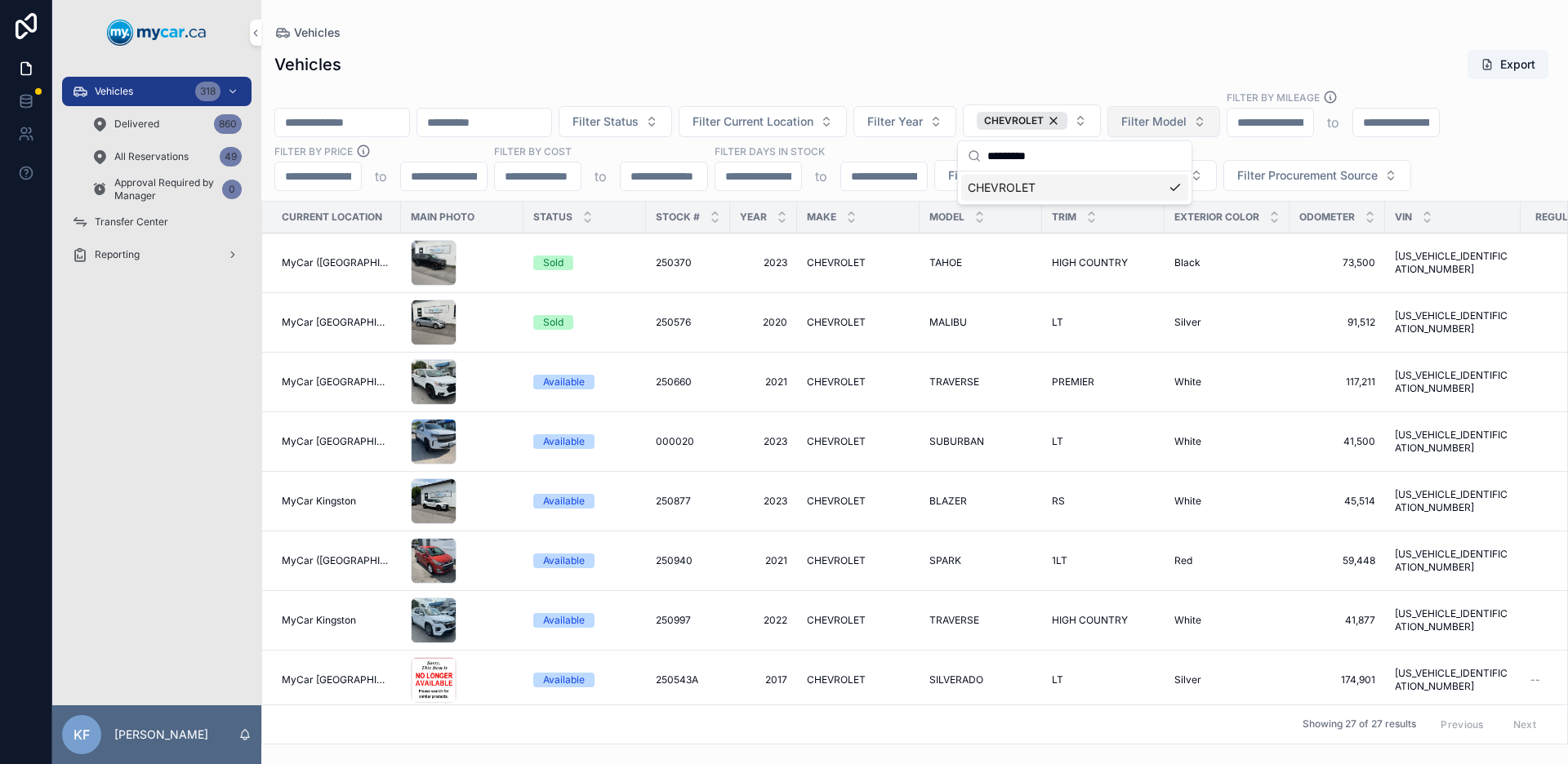
click at [958, 89] on div "Filter Status Filter Current Location Filter Year CHEVROLET Filter Model Filter…" at bounding box center [914, 140] width 1306 height 101
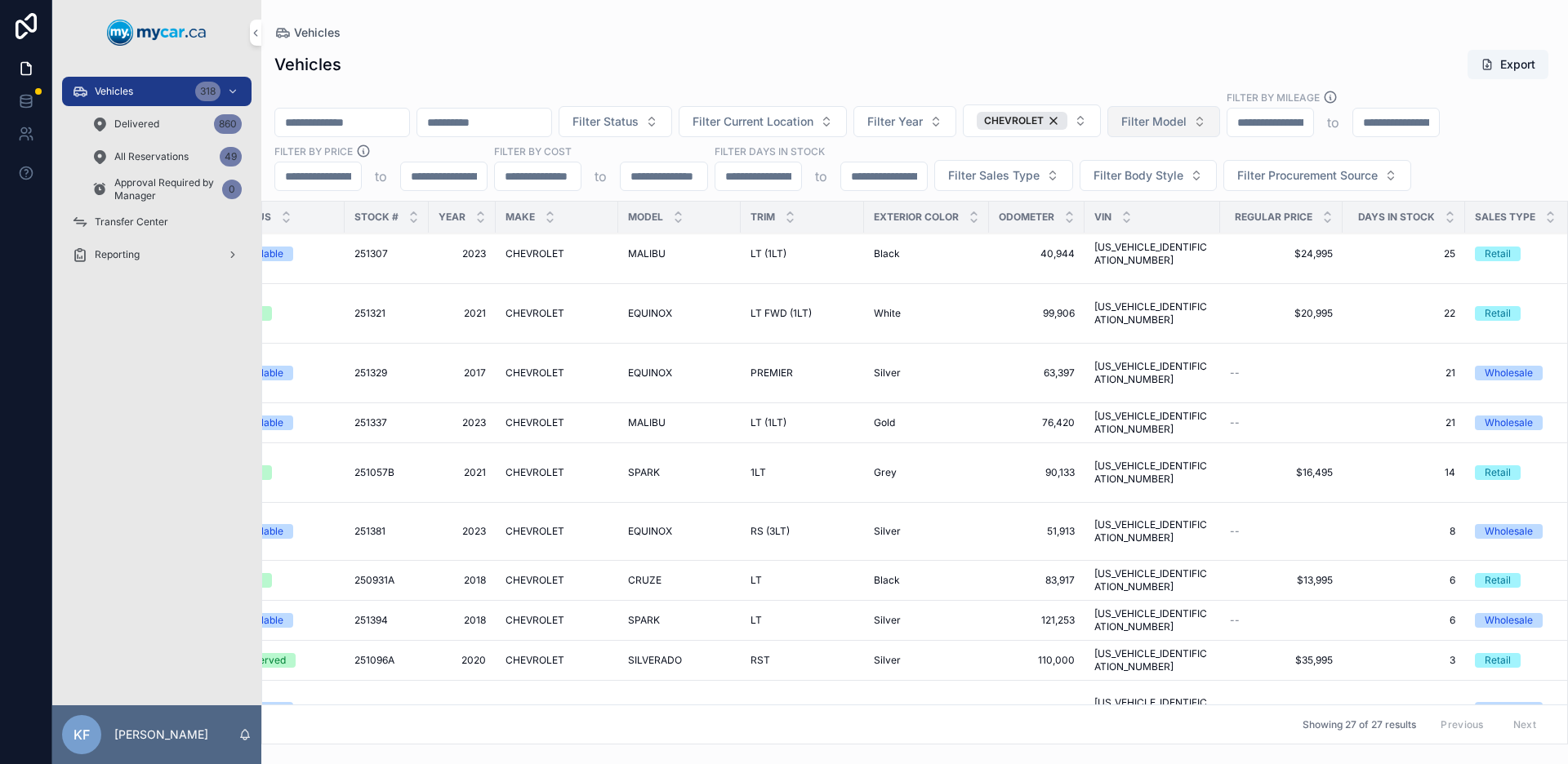
scroll to position [1021, 322]
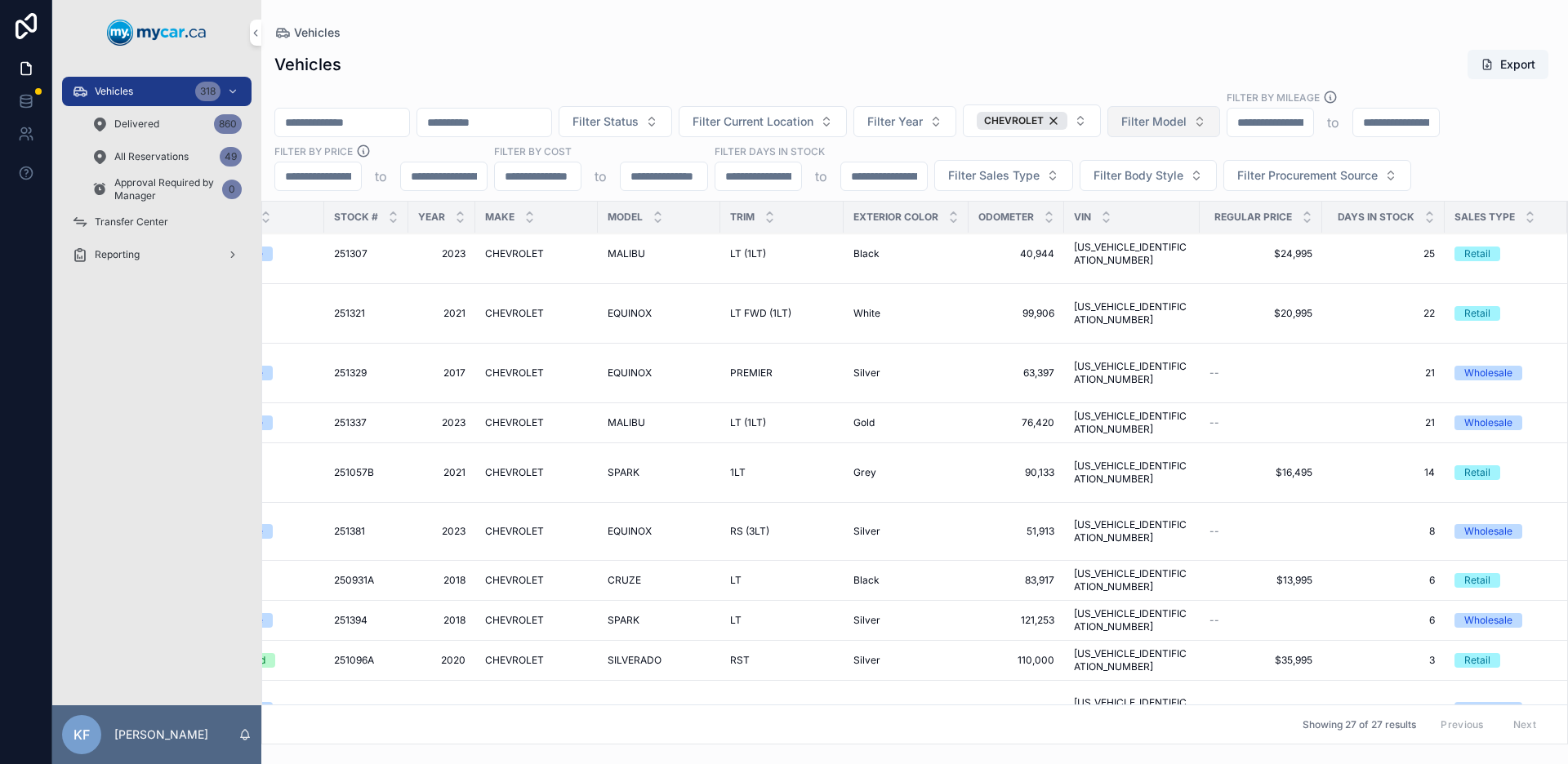
click at [615, 525] on span "EQUINOX" at bounding box center [629, 532] width 44 height 13
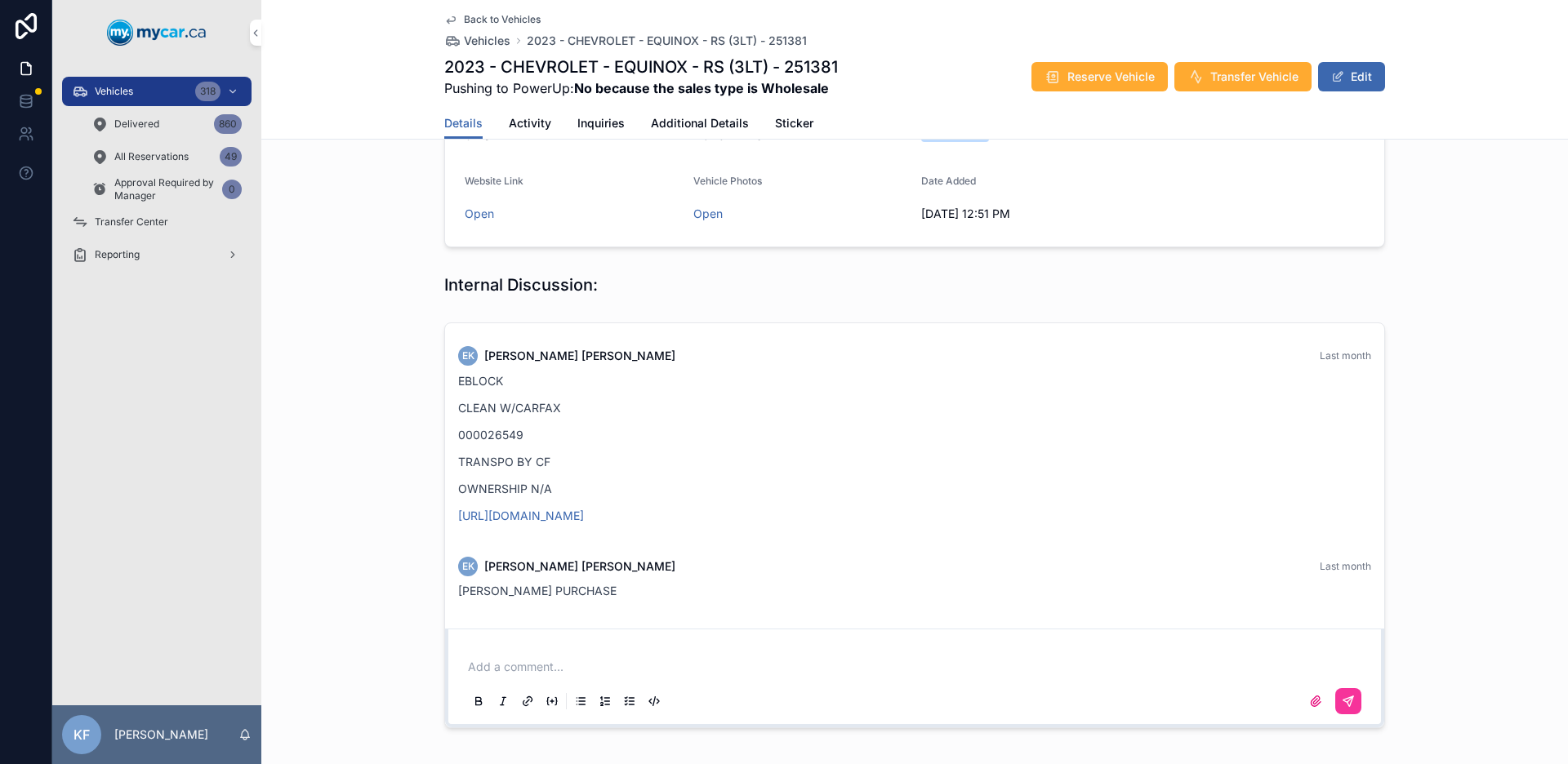
scroll to position [374, 0]
click at [474, 16] on span "Back to Vehicles" at bounding box center [503, 20] width 77 height 13
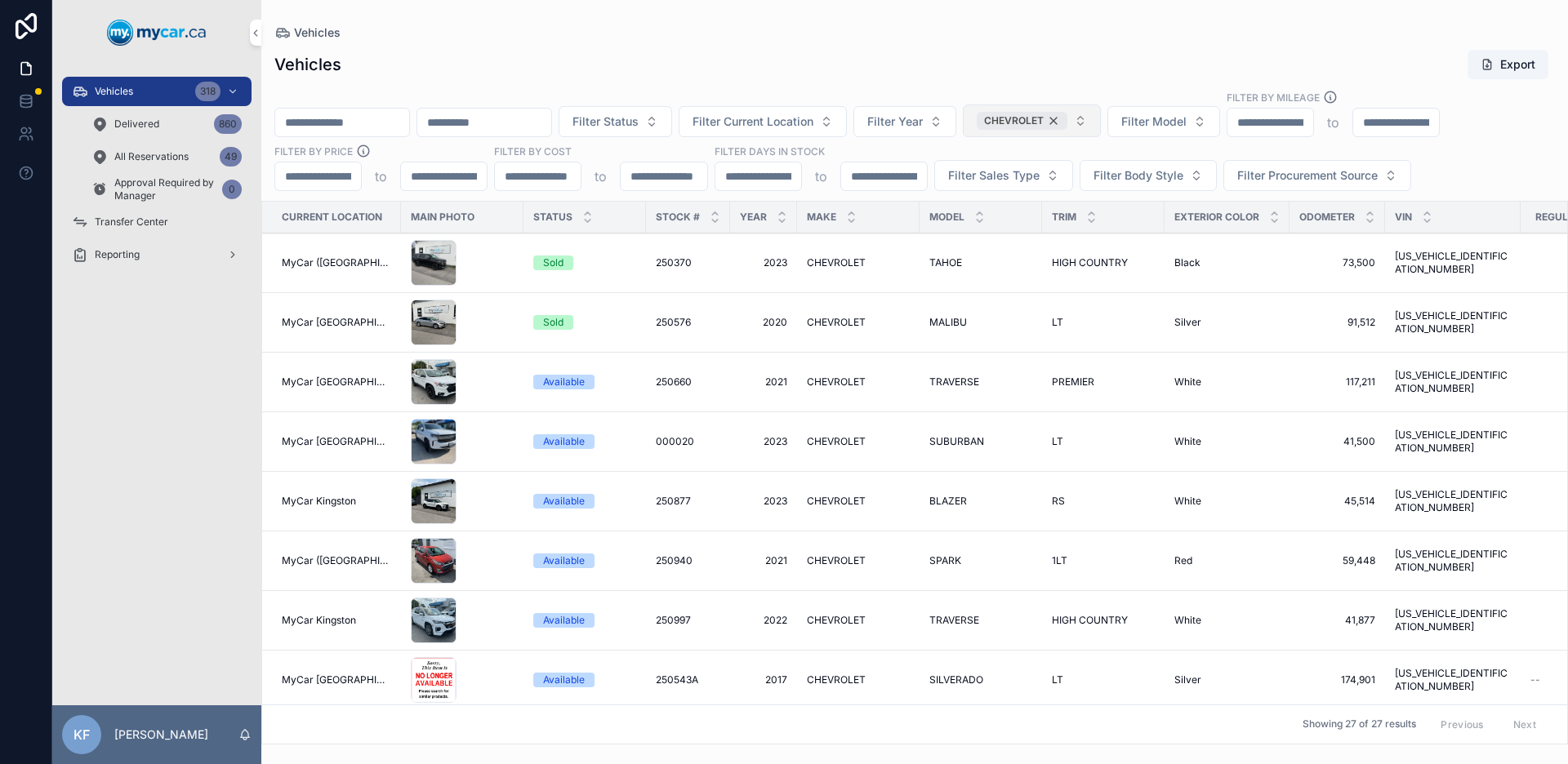
click at [1067, 123] on div "CHEVROLET" at bounding box center [1022, 120] width 90 height 18
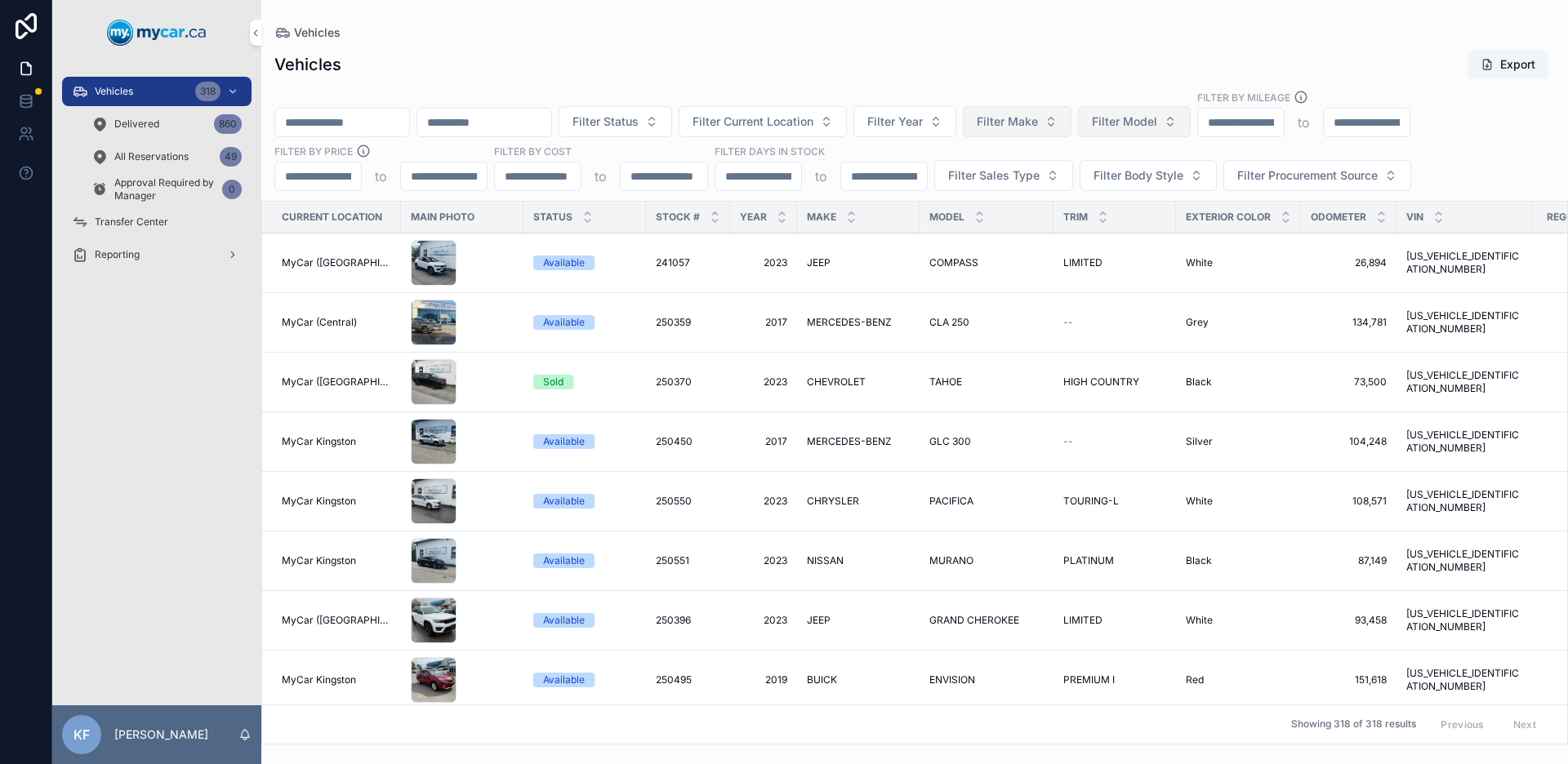
click at [1157, 128] on span "Filter Model" at bounding box center [1124, 122] width 65 height 17
type input "******"
click at [1137, 195] on div "HORNET" at bounding box center [1175, 187] width 227 height 26
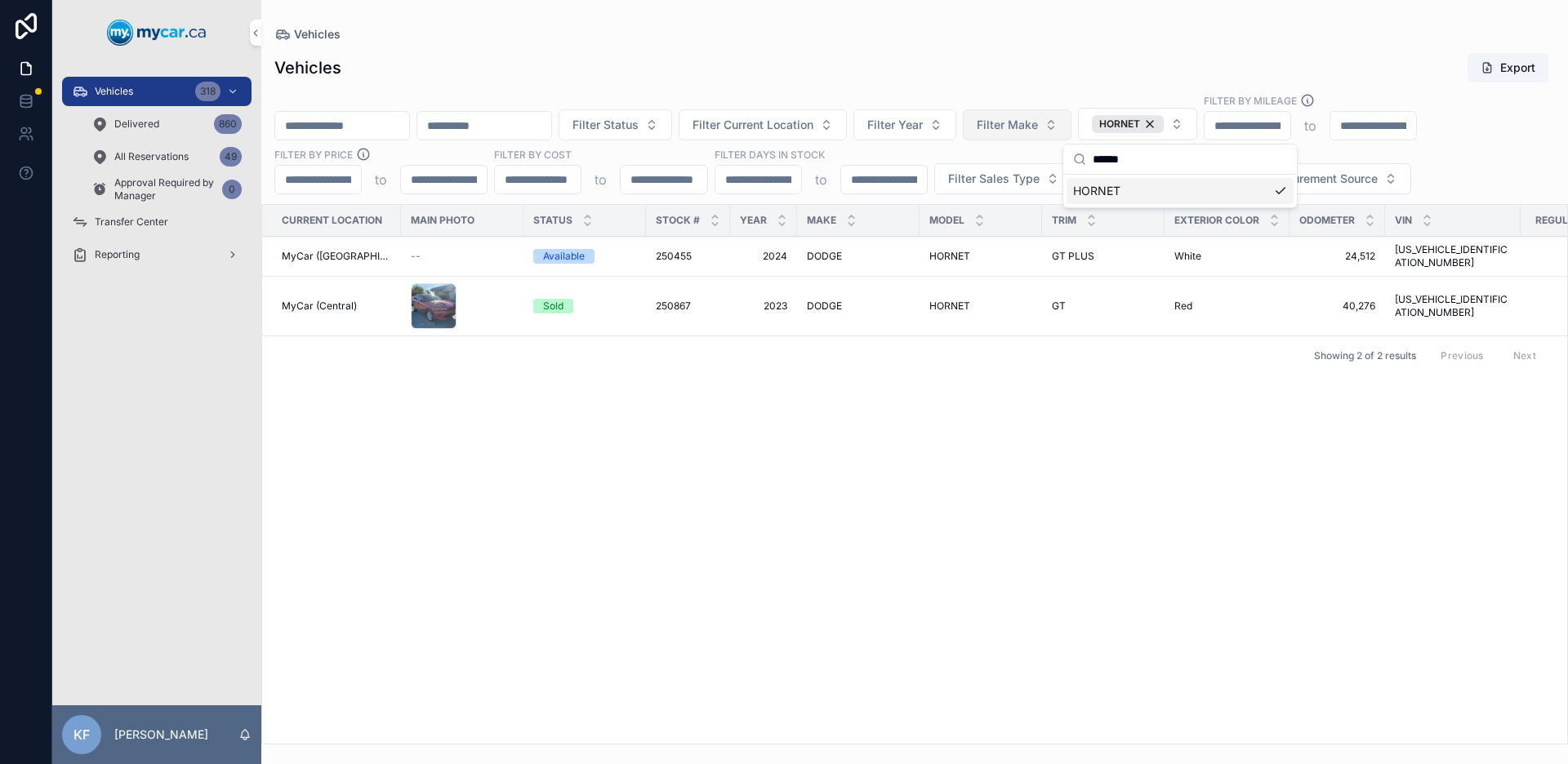
click at [1076, 76] on div "Vehicles Export" at bounding box center [914, 67] width 1280 height 31
click at [1065, 252] on span "GT PLUS" at bounding box center [1073, 257] width 43 height 13
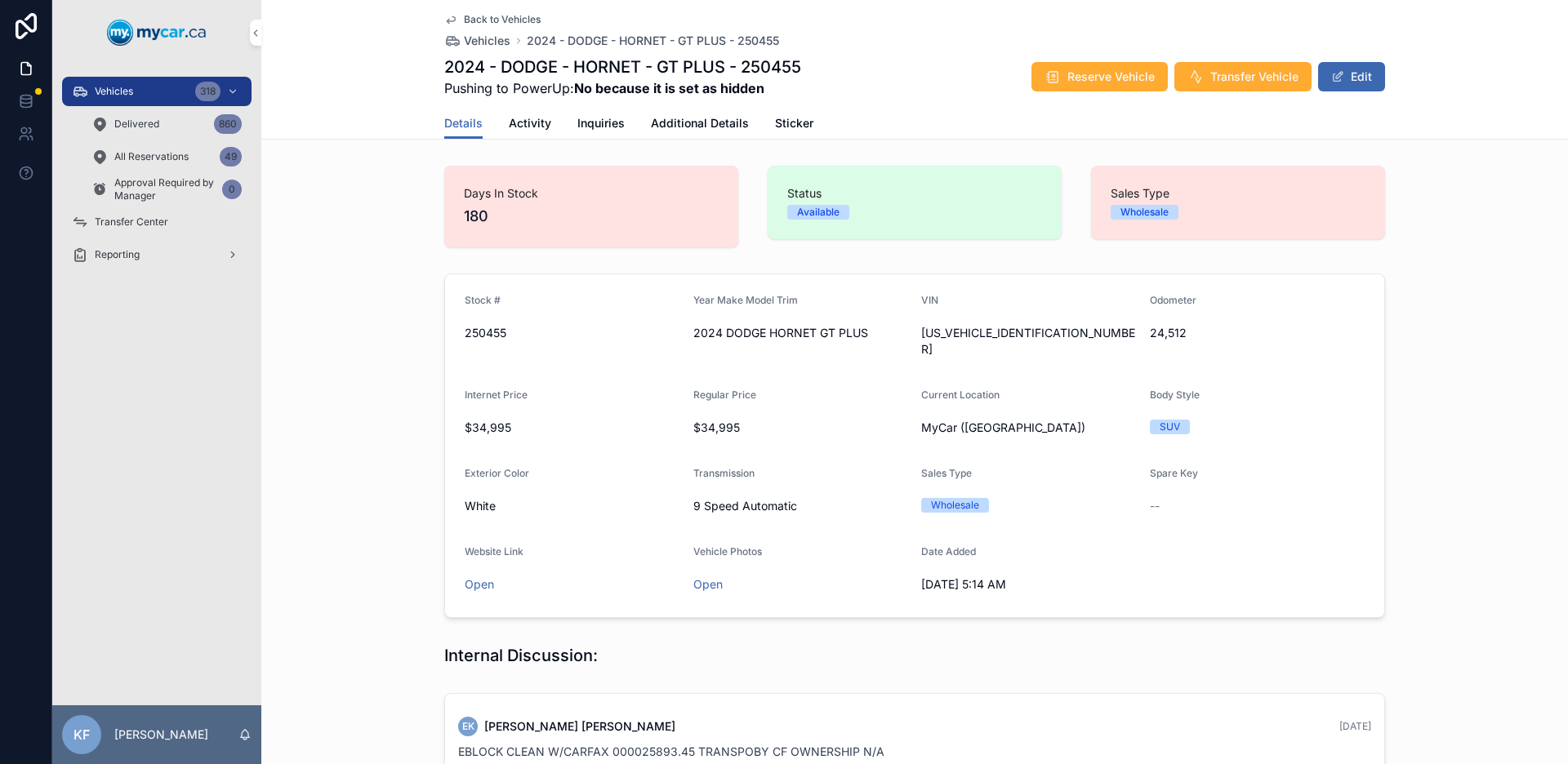
click at [498, 18] on span "Back to Vehicles" at bounding box center [503, 20] width 77 height 13
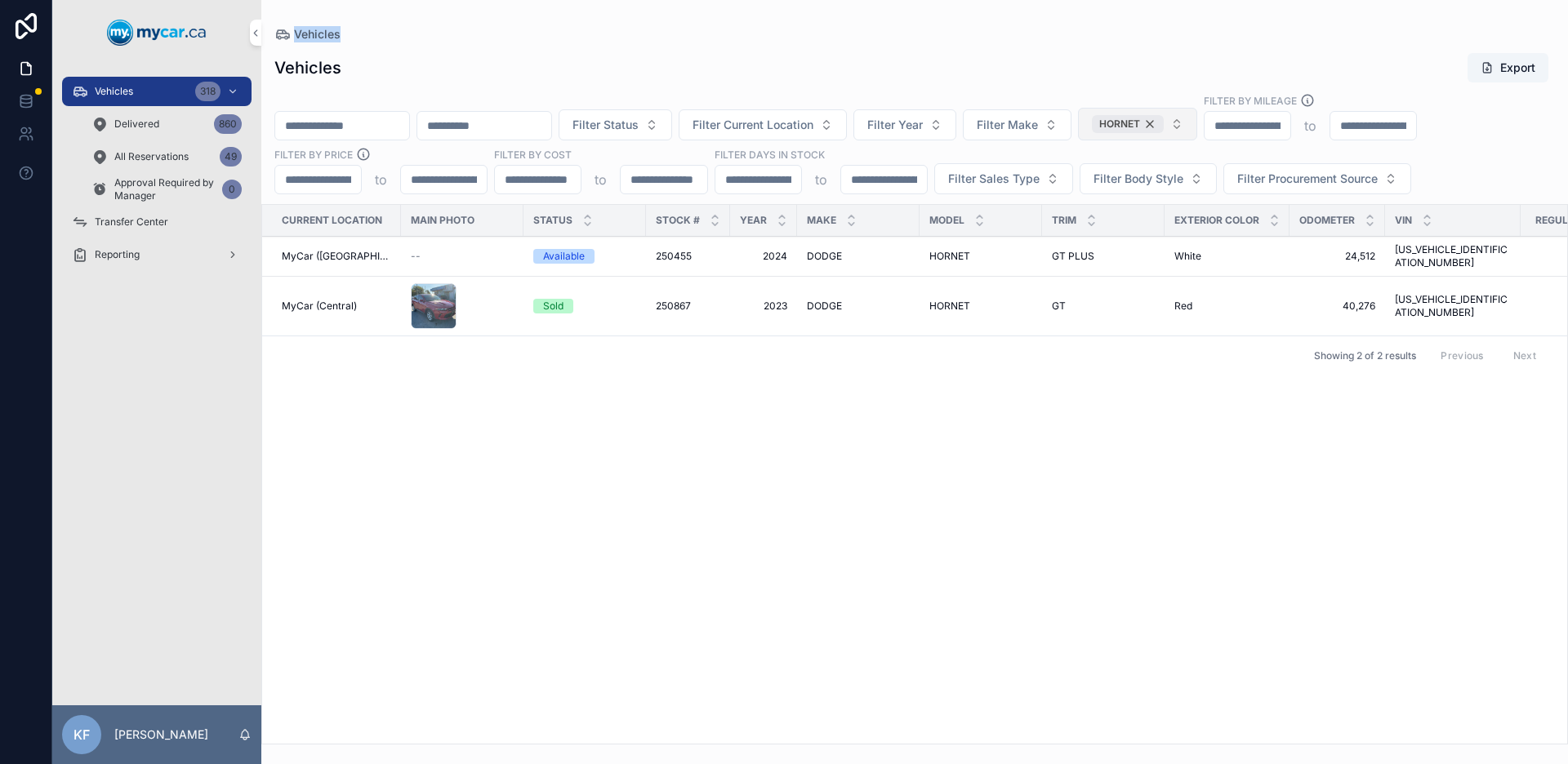
click at [1163, 123] on div "HORNET" at bounding box center [1127, 124] width 72 height 18
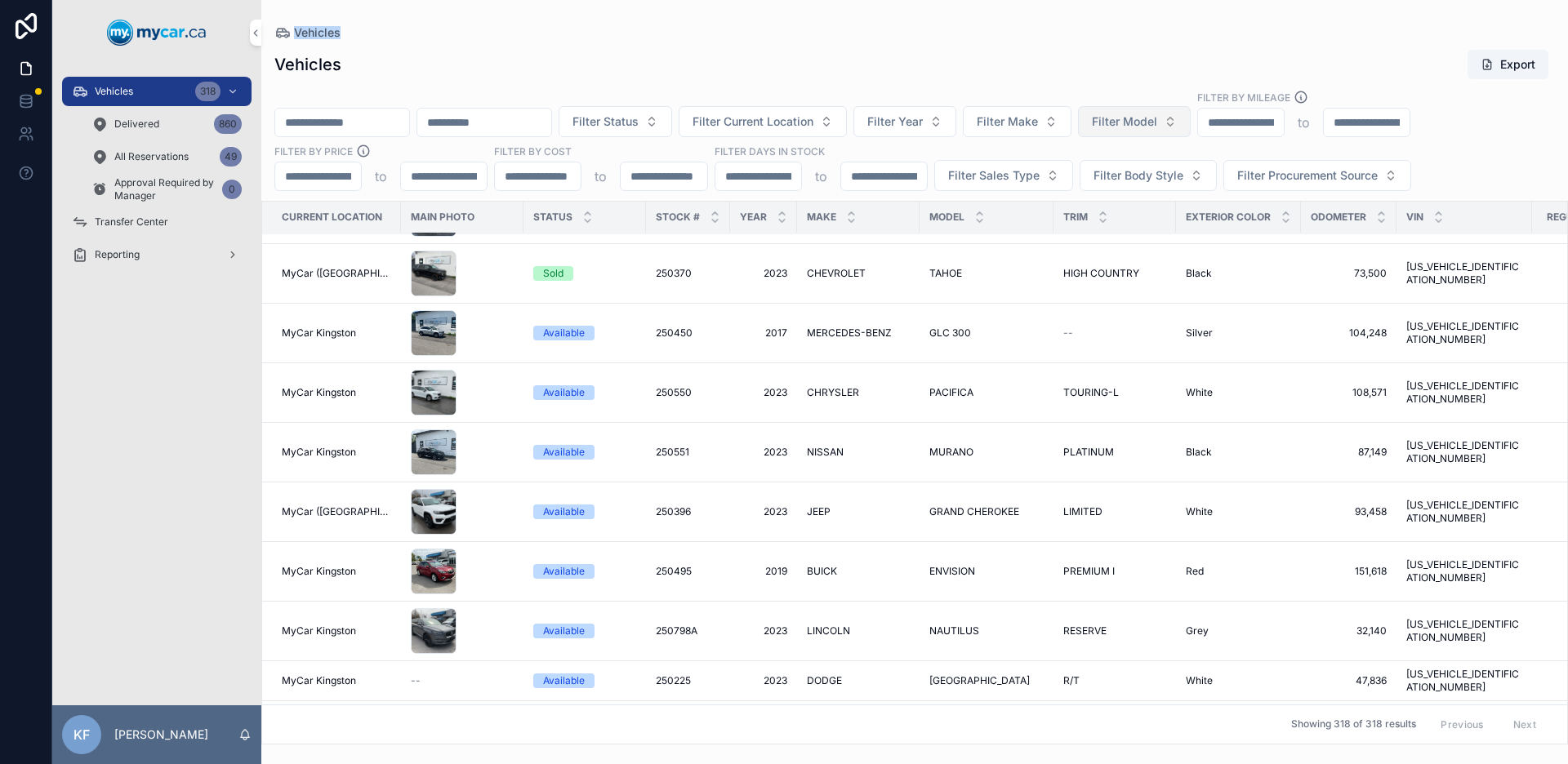
scroll to position [364, 0]
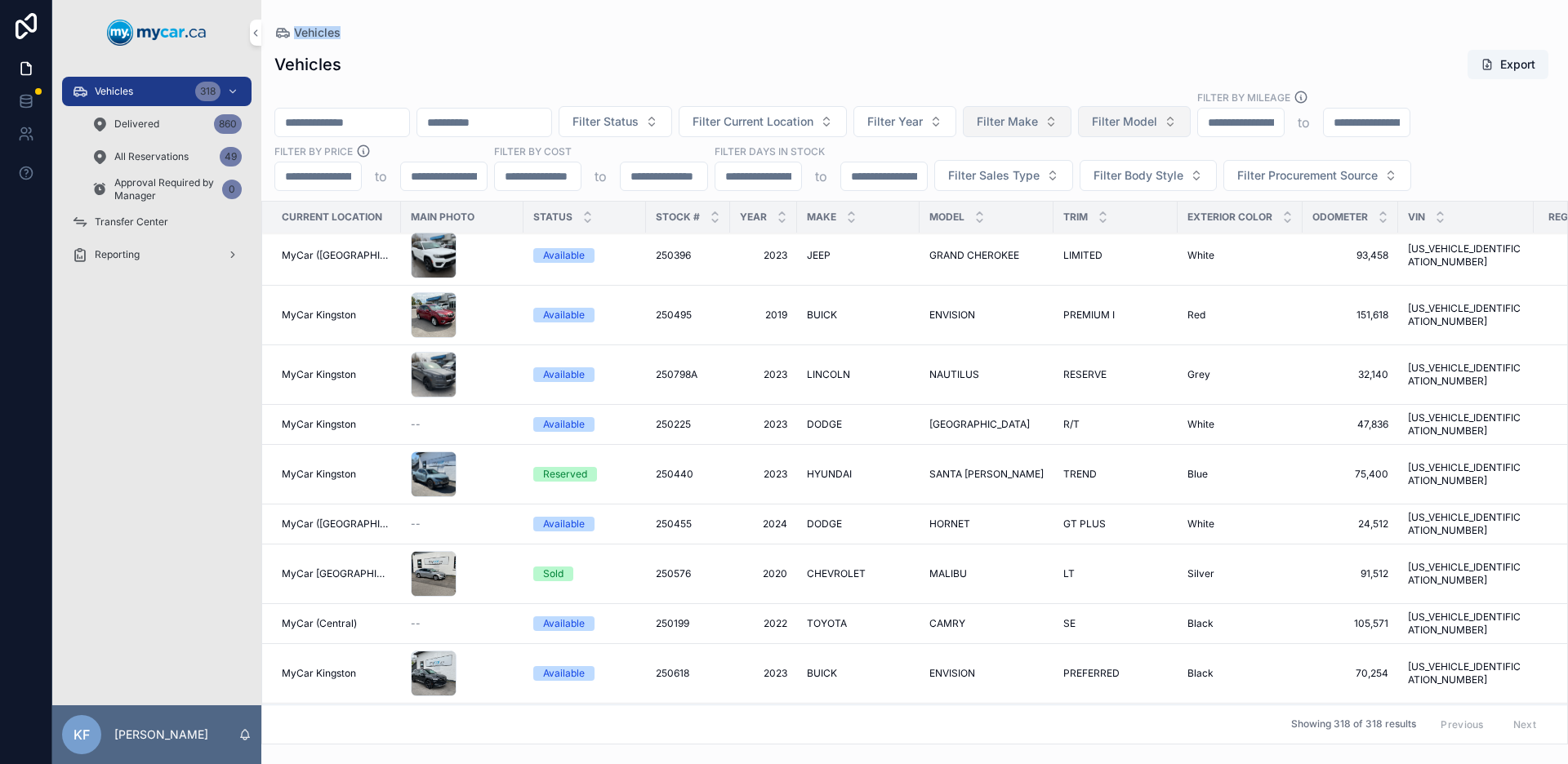
click at [1038, 121] on span "Filter Make" at bounding box center [1007, 122] width 61 height 17
type input "********"
click at [1073, 183] on div "CHEVROLET" at bounding box center [1060, 187] width 227 height 26
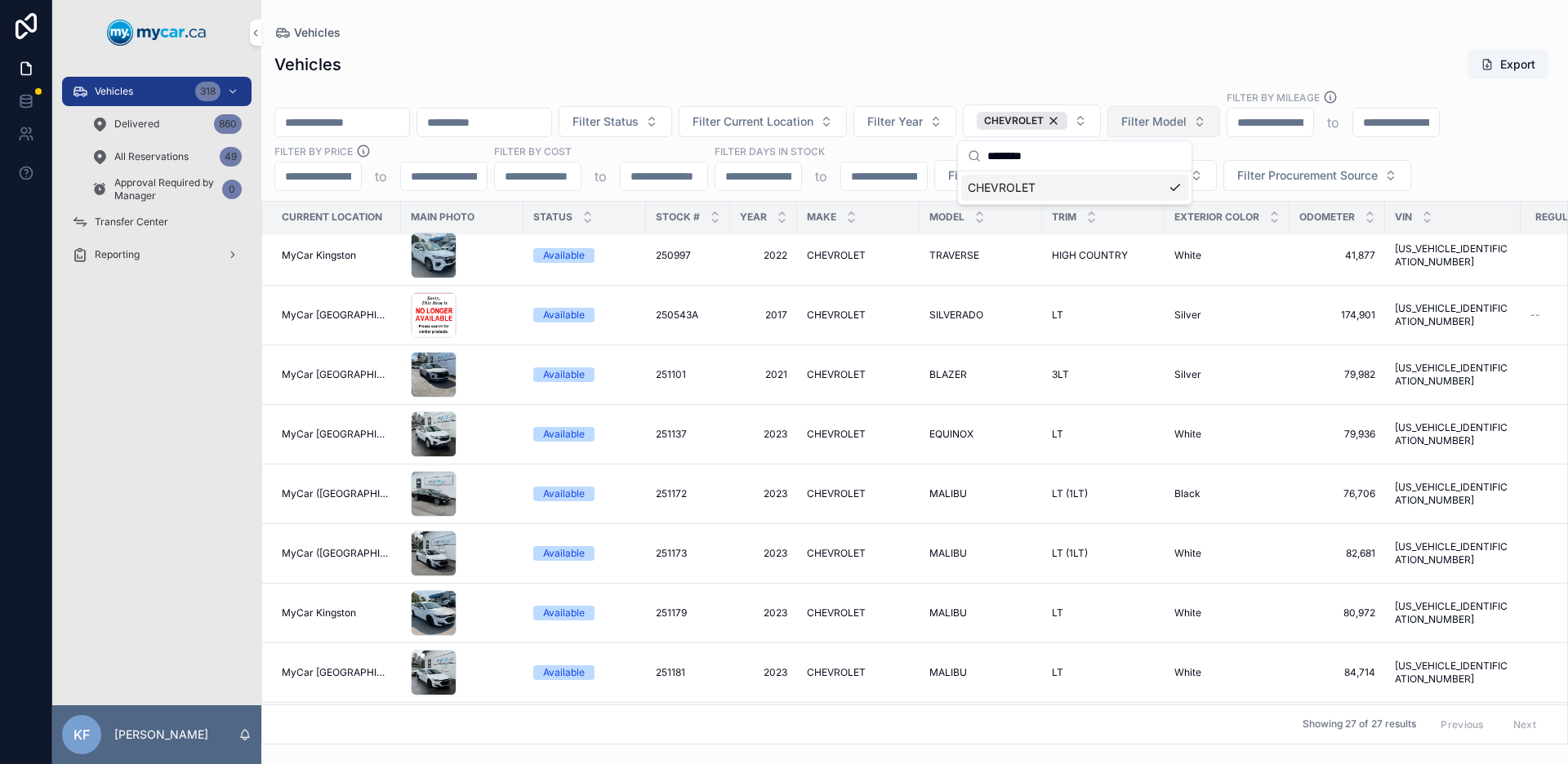
click at [1065, 59] on div "Vehicles Export" at bounding box center [914, 64] width 1280 height 31
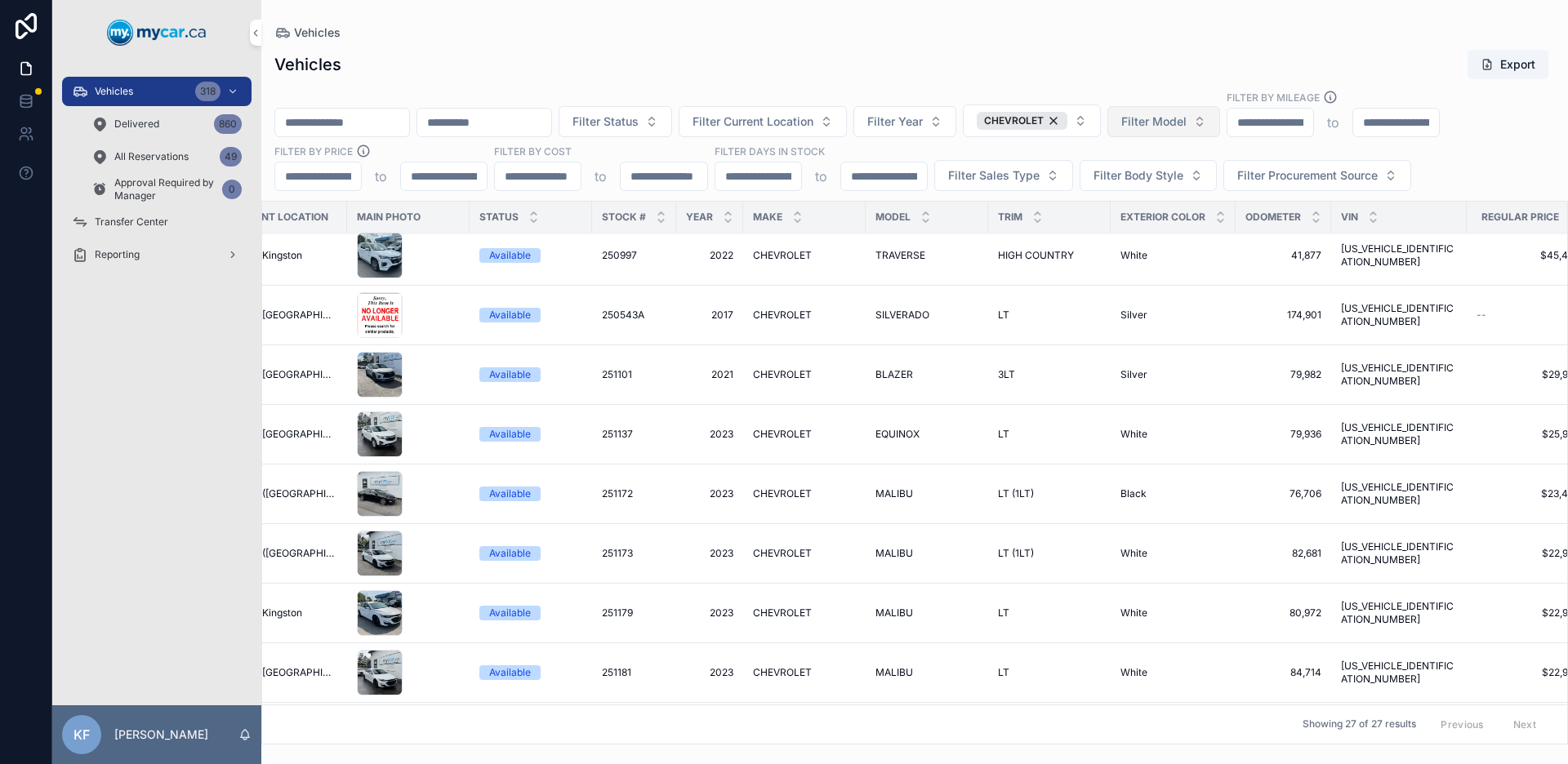
scroll to position [364, 15]
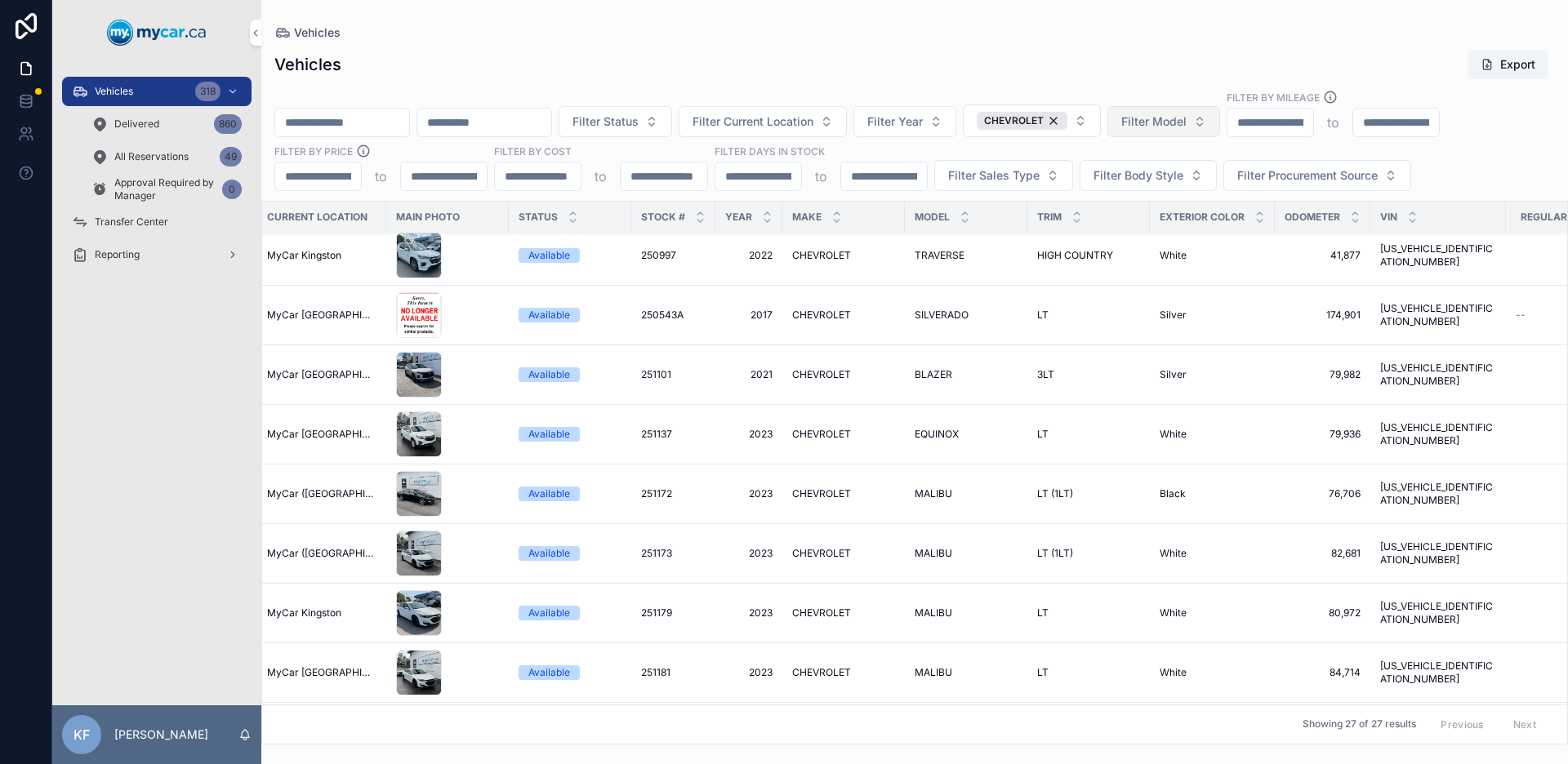
click at [814, 376] on span "CHEVROLET" at bounding box center [821, 374] width 59 height 13
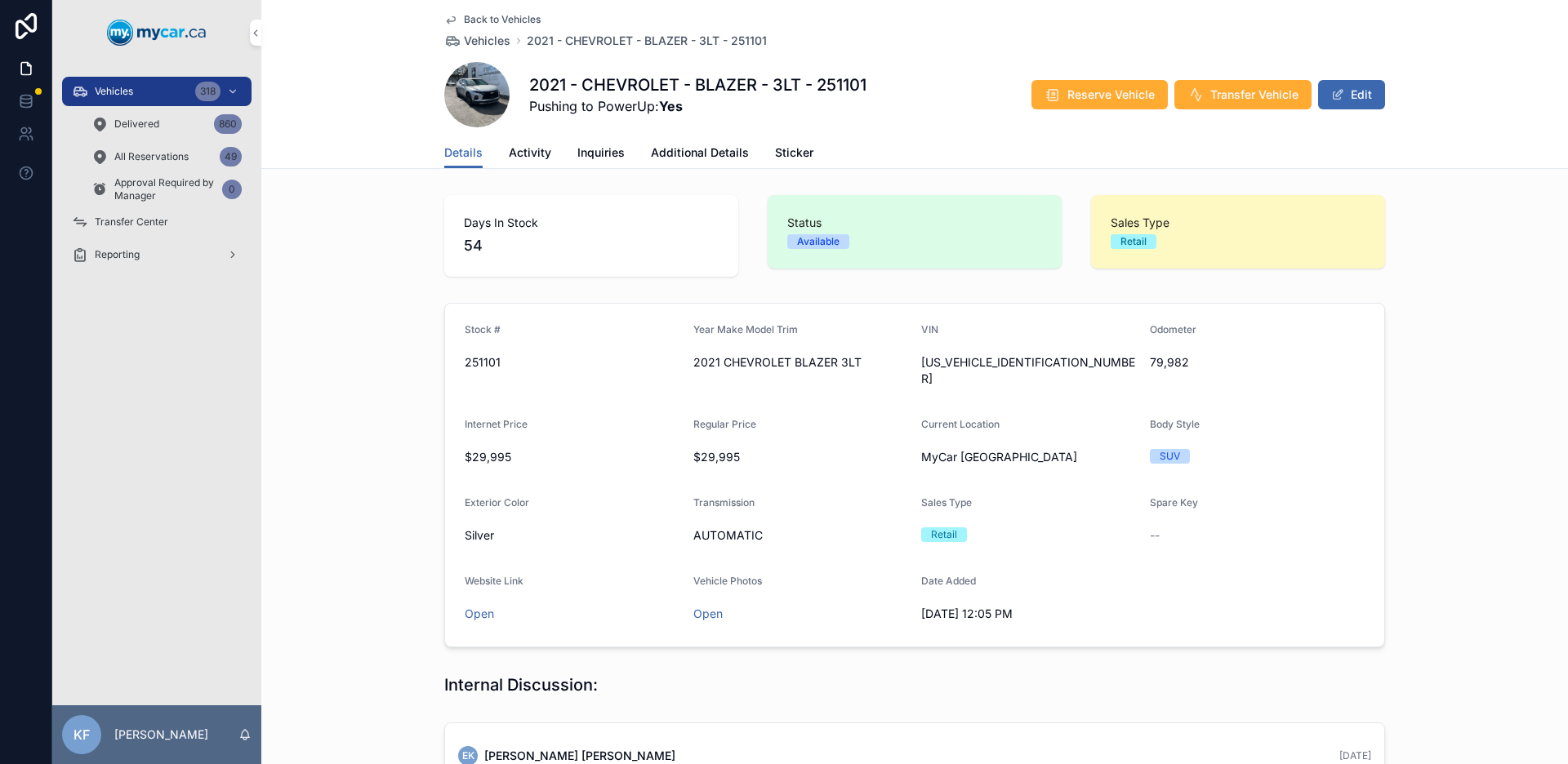
click at [524, 18] on span "Back to Vehicles" at bounding box center [503, 20] width 77 height 13
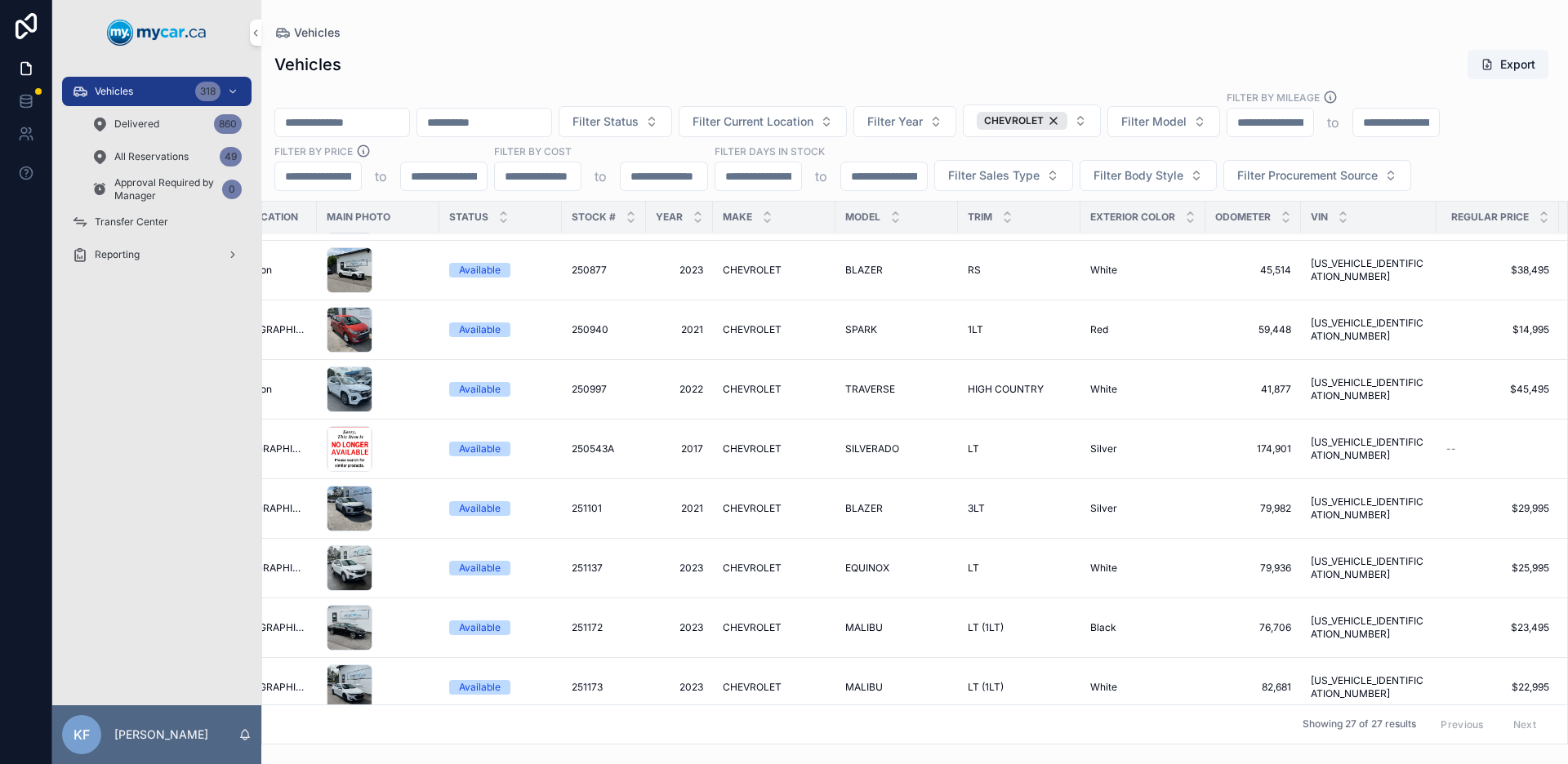
scroll to position [231, 0]
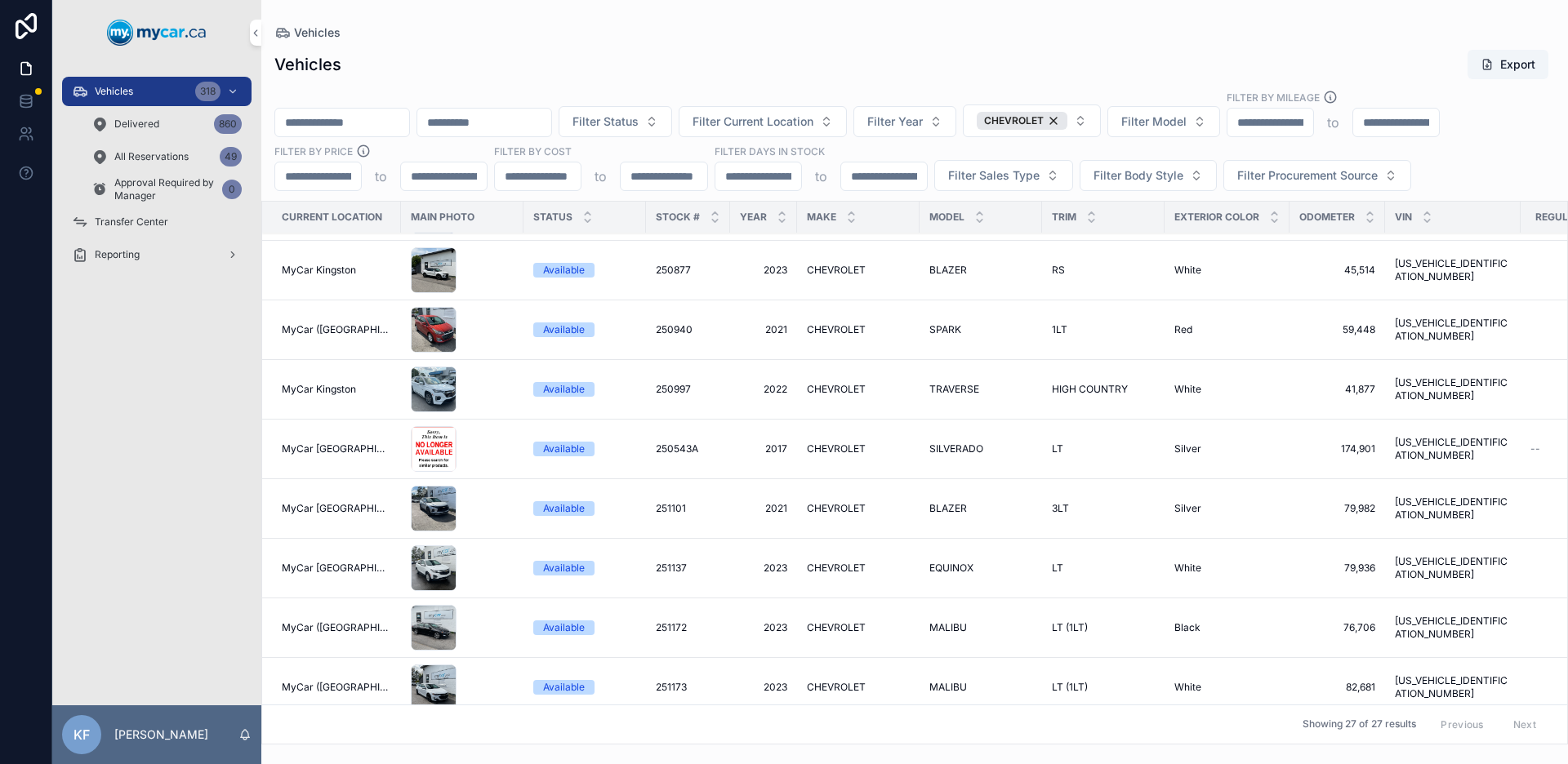
click at [820, 568] on span "CHEVROLET" at bounding box center [836, 568] width 59 height 13
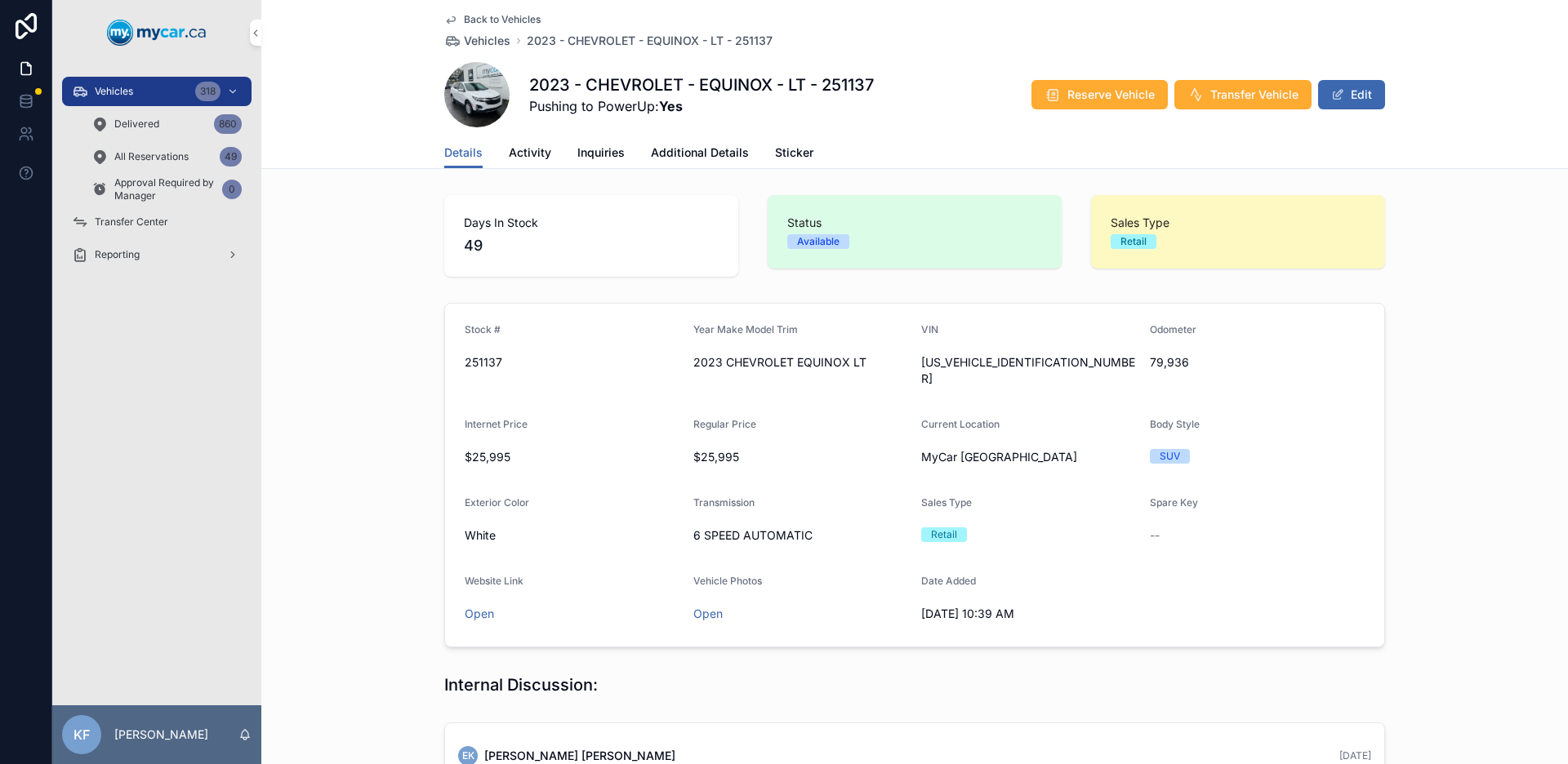
click at [527, 19] on span "Back to Vehicles" at bounding box center [503, 20] width 77 height 13
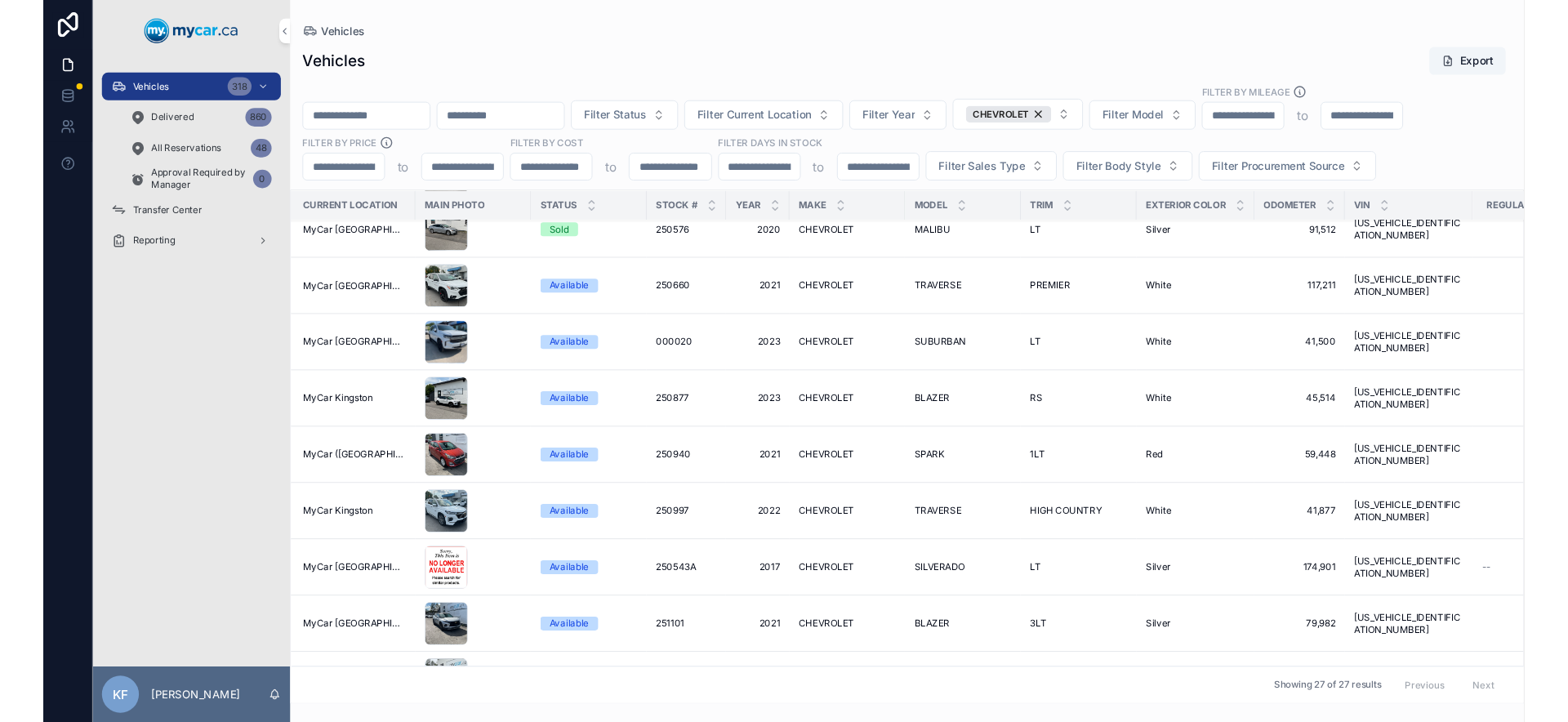
scroll to position [80, 0]
